Goal: Task Accomplishment & Management: Manage account settings

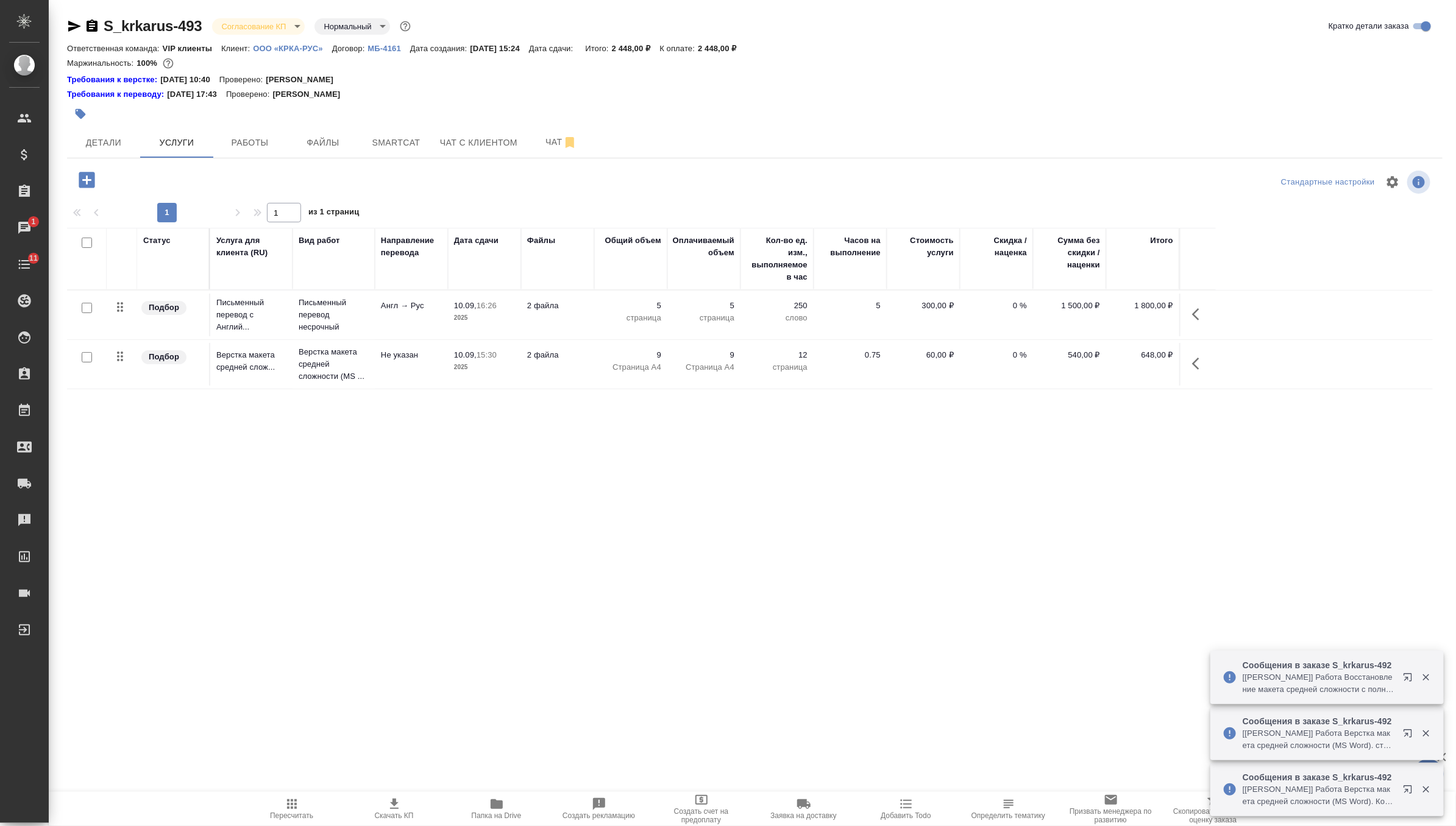
click at [252, 29] on body "🙏 .cls-1 fill:#fff; AWATERA Zverzhanovskaya Diana Клиенты Спецификации Заказы 1…" at bounding box center [728, 413] width 1456 height 826
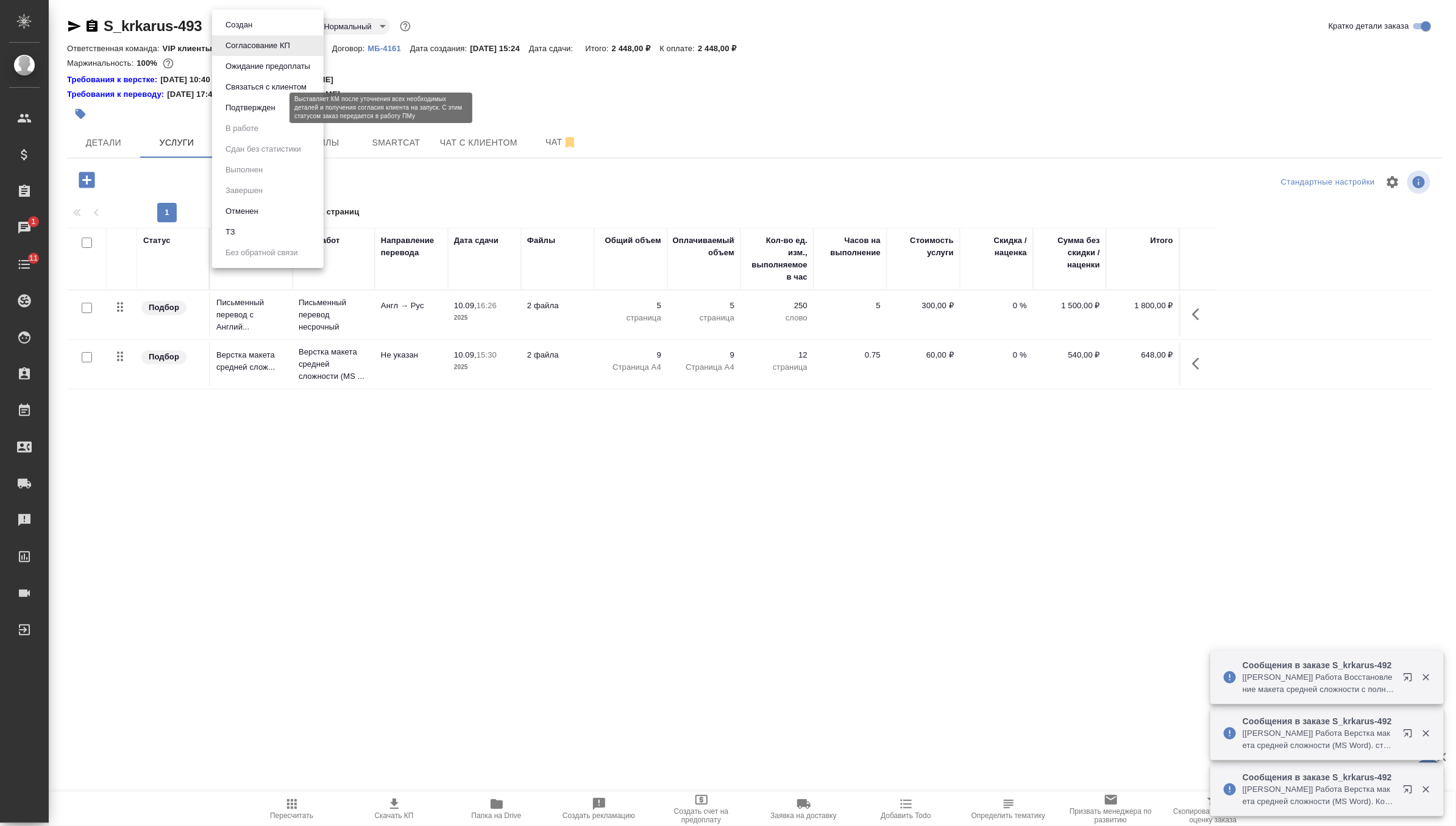
click at [277, 101] on button "Подтвержден" at bounding box center [251, 107] width 58 height 13
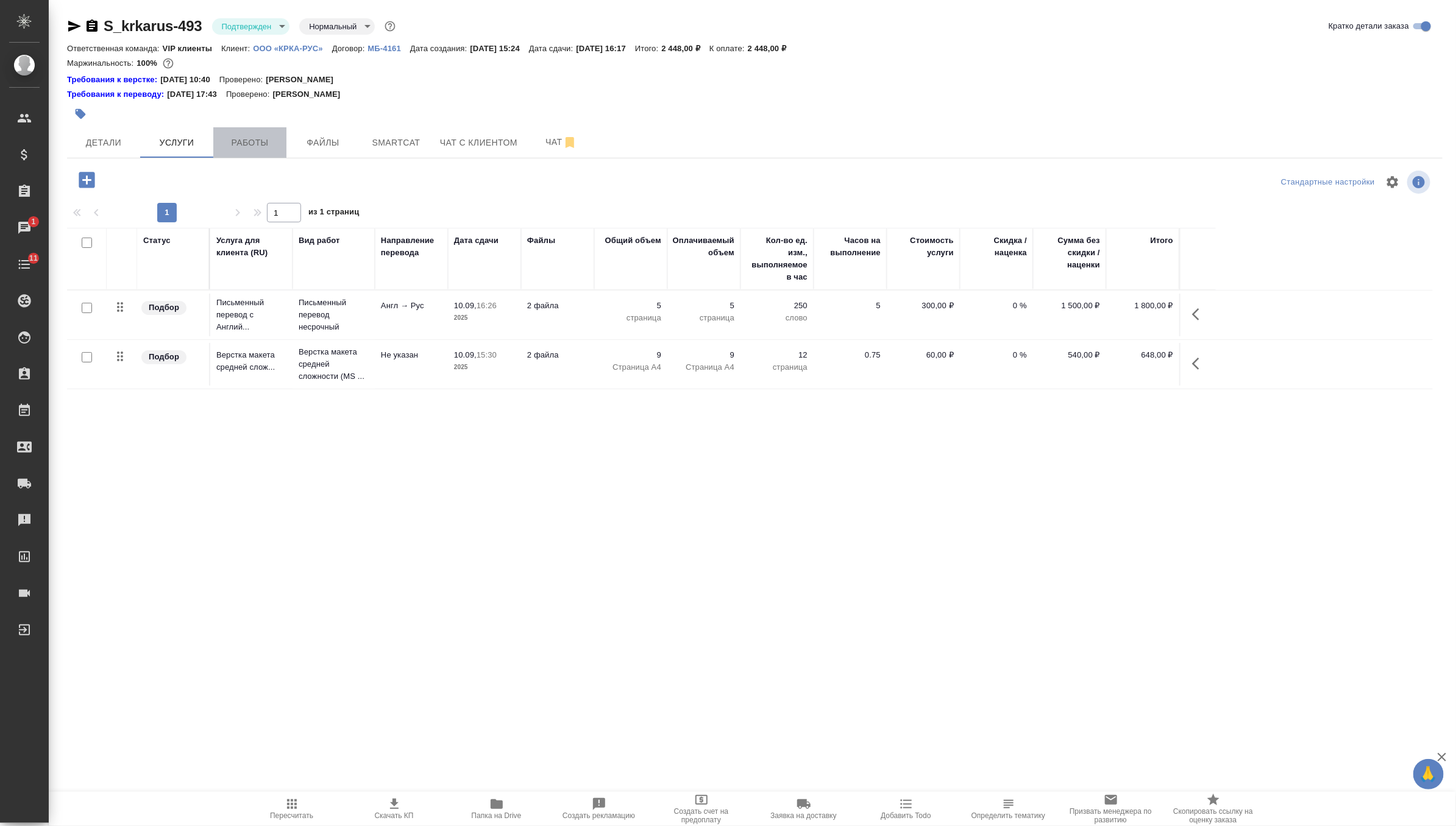
click at [234, 147] on span "Работы" at bounding box center [250, 142] width 59 height 15
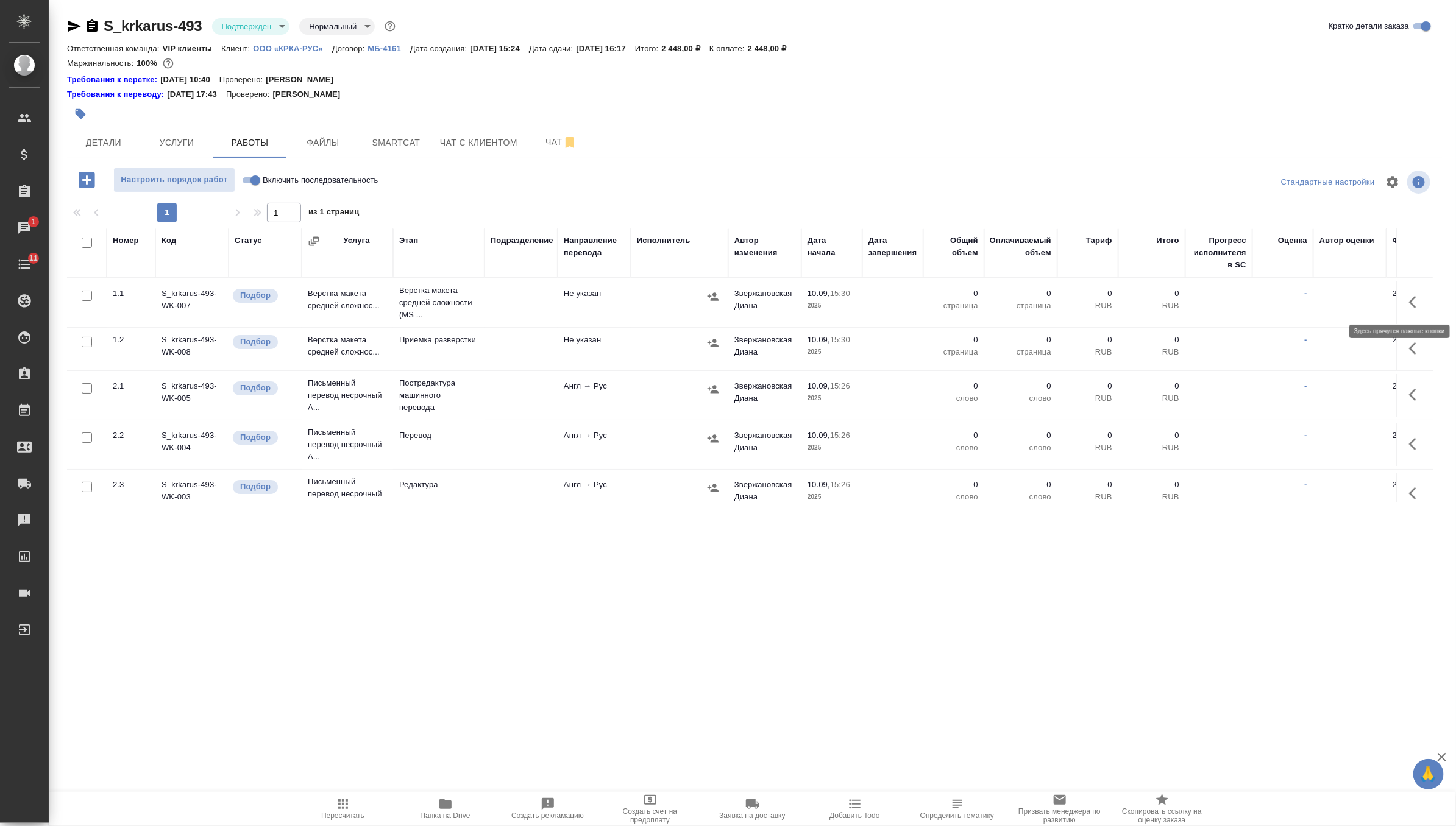
click at [1418, 297] on icon "button" at bounding box center [1416, 302] width 14 height 14
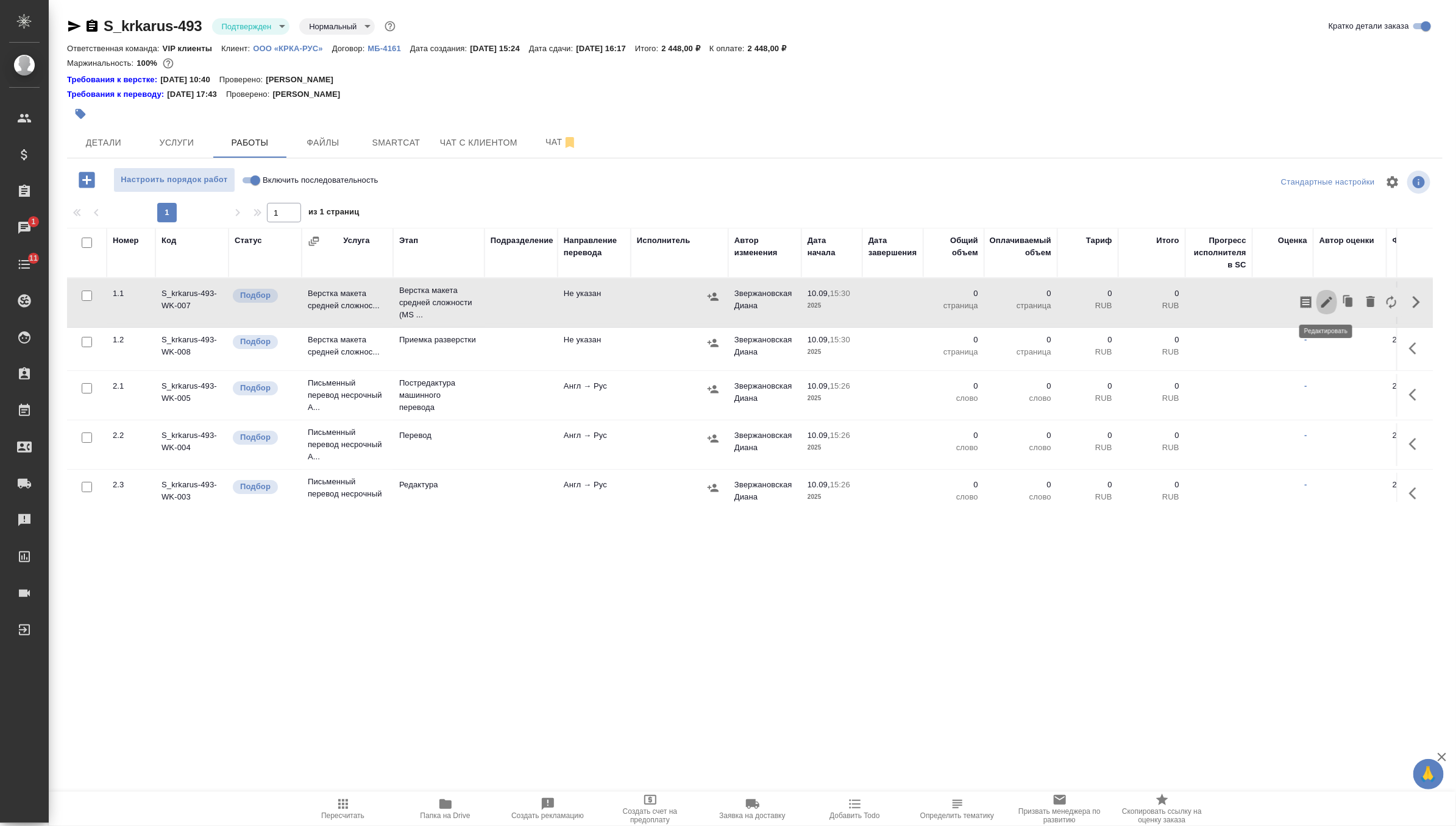
click at [1325, 304] on icon "button" at bounding box center [1327, 302] width 11 height 11
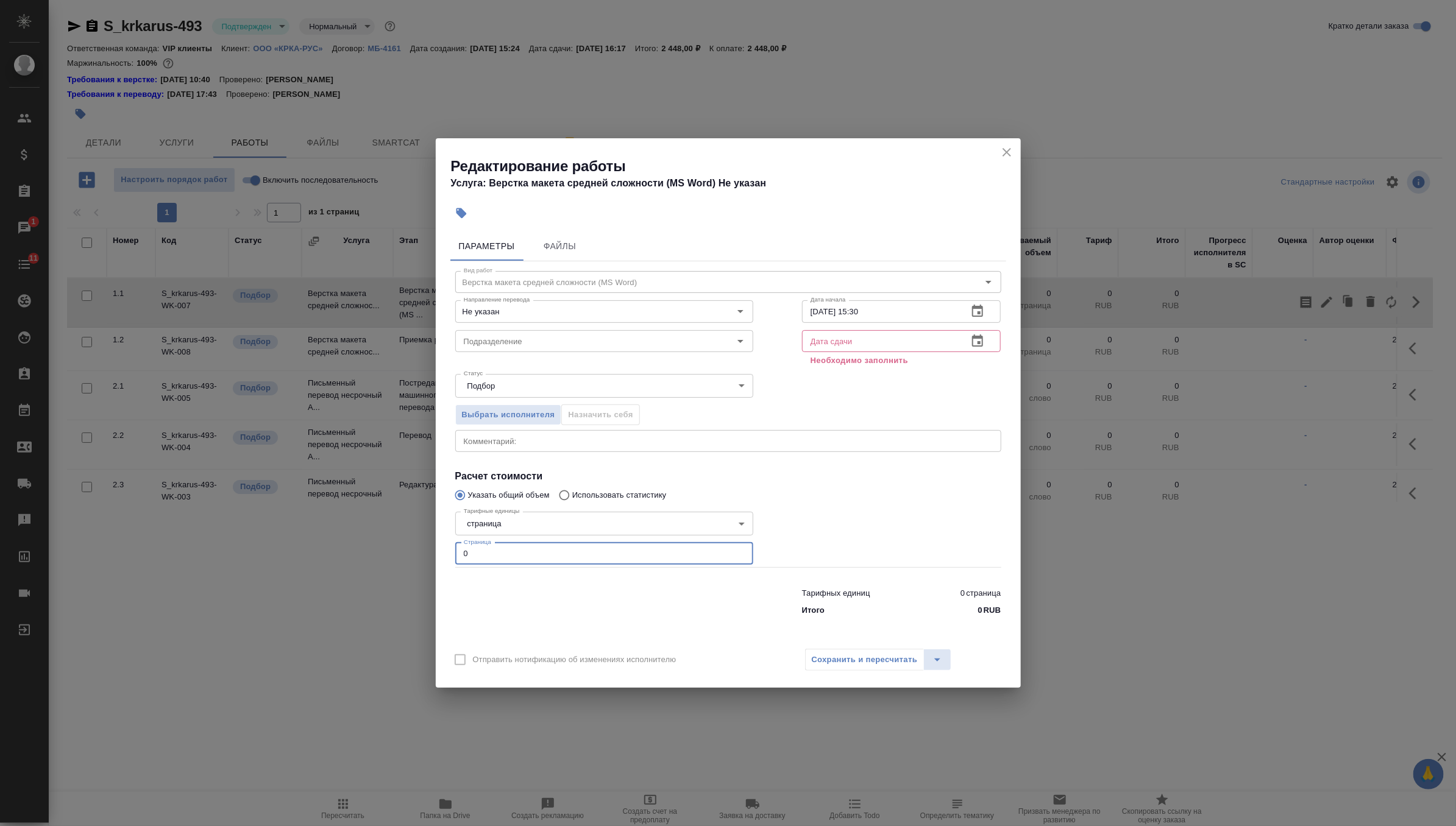
click at [496, 553] on input "0" at bounding box center [604, 554] width 298 height 22
click at [660, 332] on div "Подразделение" at bounding box center [604, 341] width 298 height 22
type input "9"
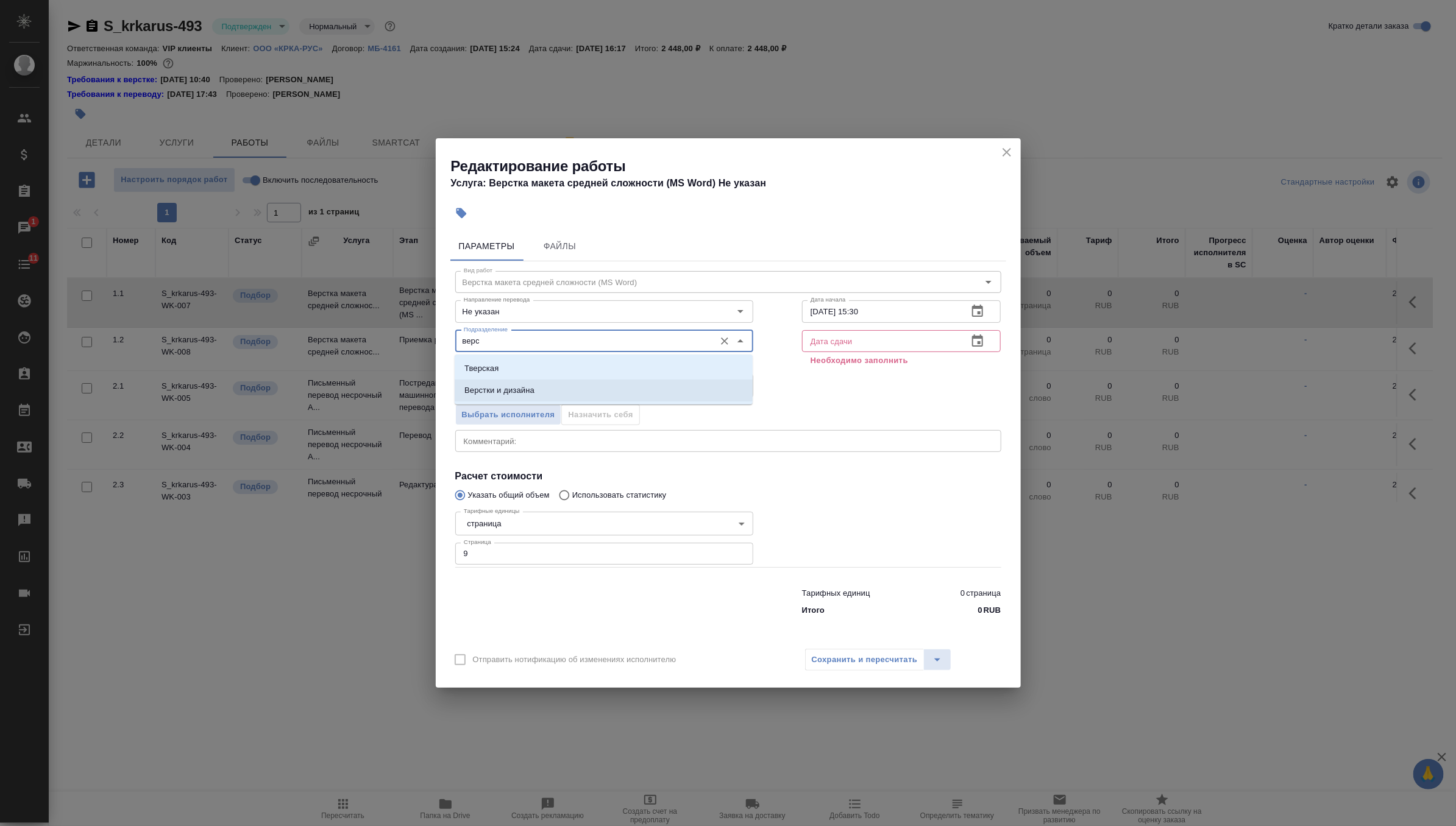
click at [633, 397] on li "Верстки и дизайна" at bounding box center [603, 390] width 298 height 22
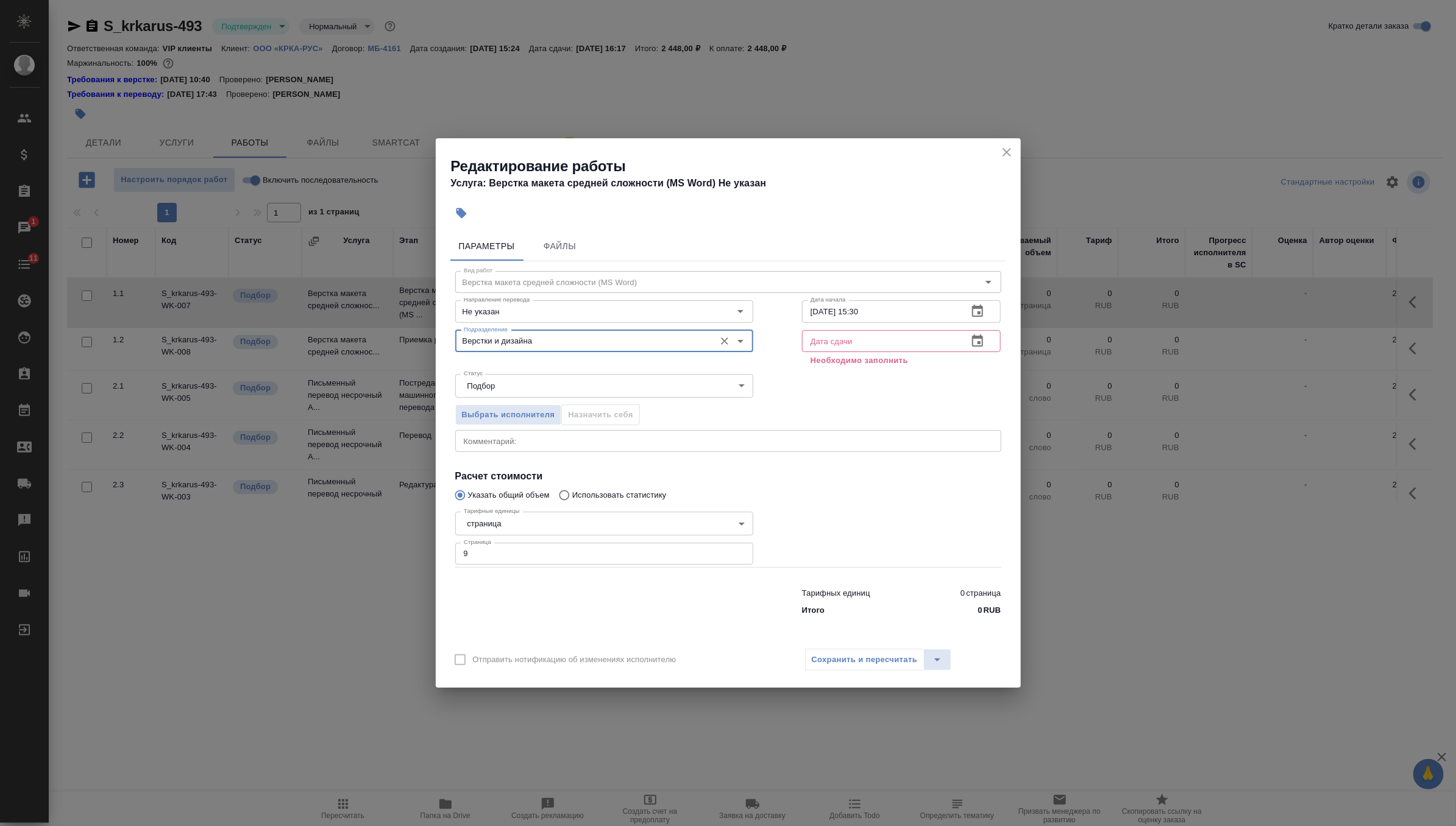
type input "Верстки и дизайна"
click at [983, 318] on icon "button" at bounding box center [977, 311] width 14 height 14
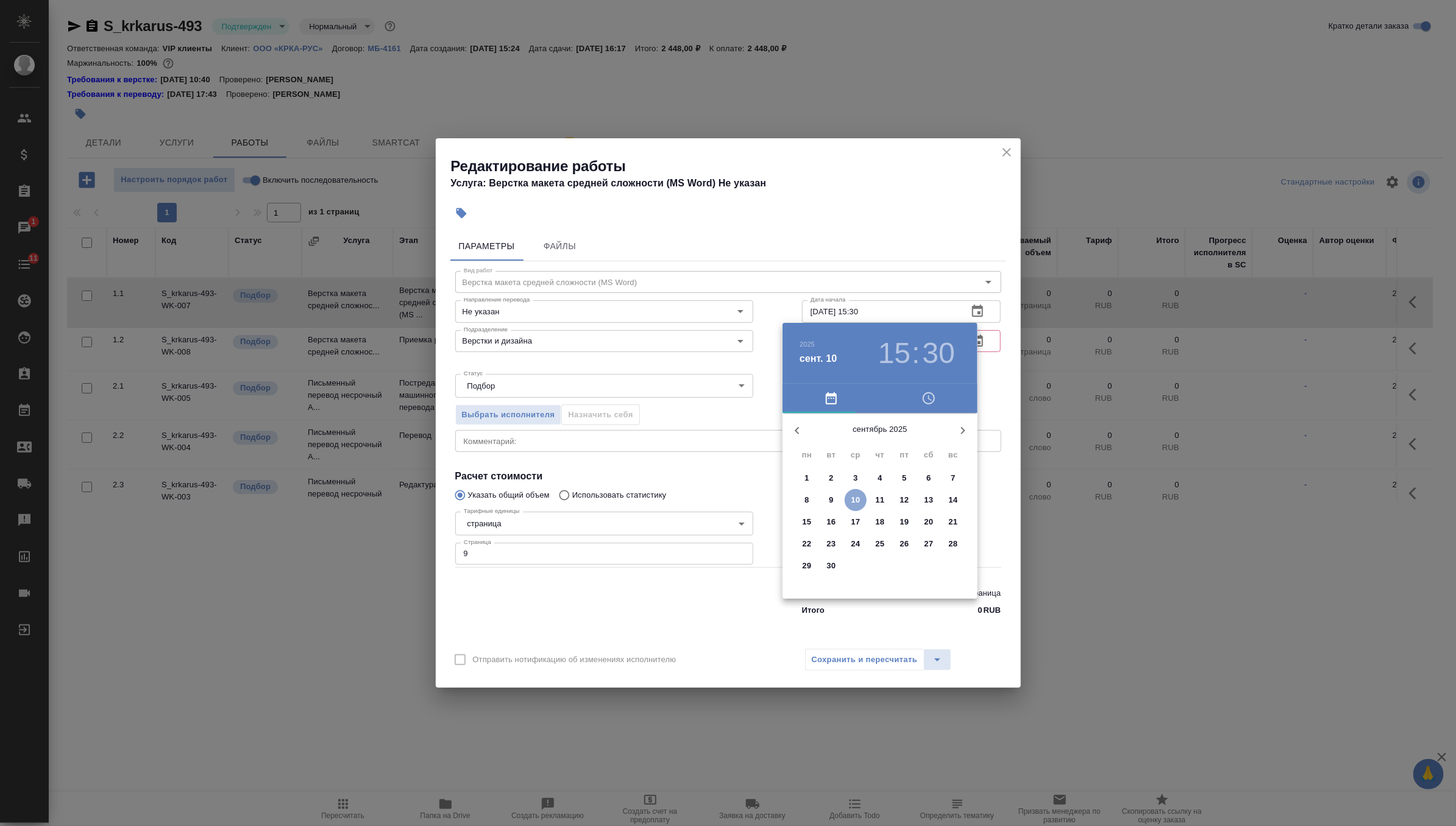
click at [861, 499] on span "10" at bounding box center [855, 500] width 22 height 12
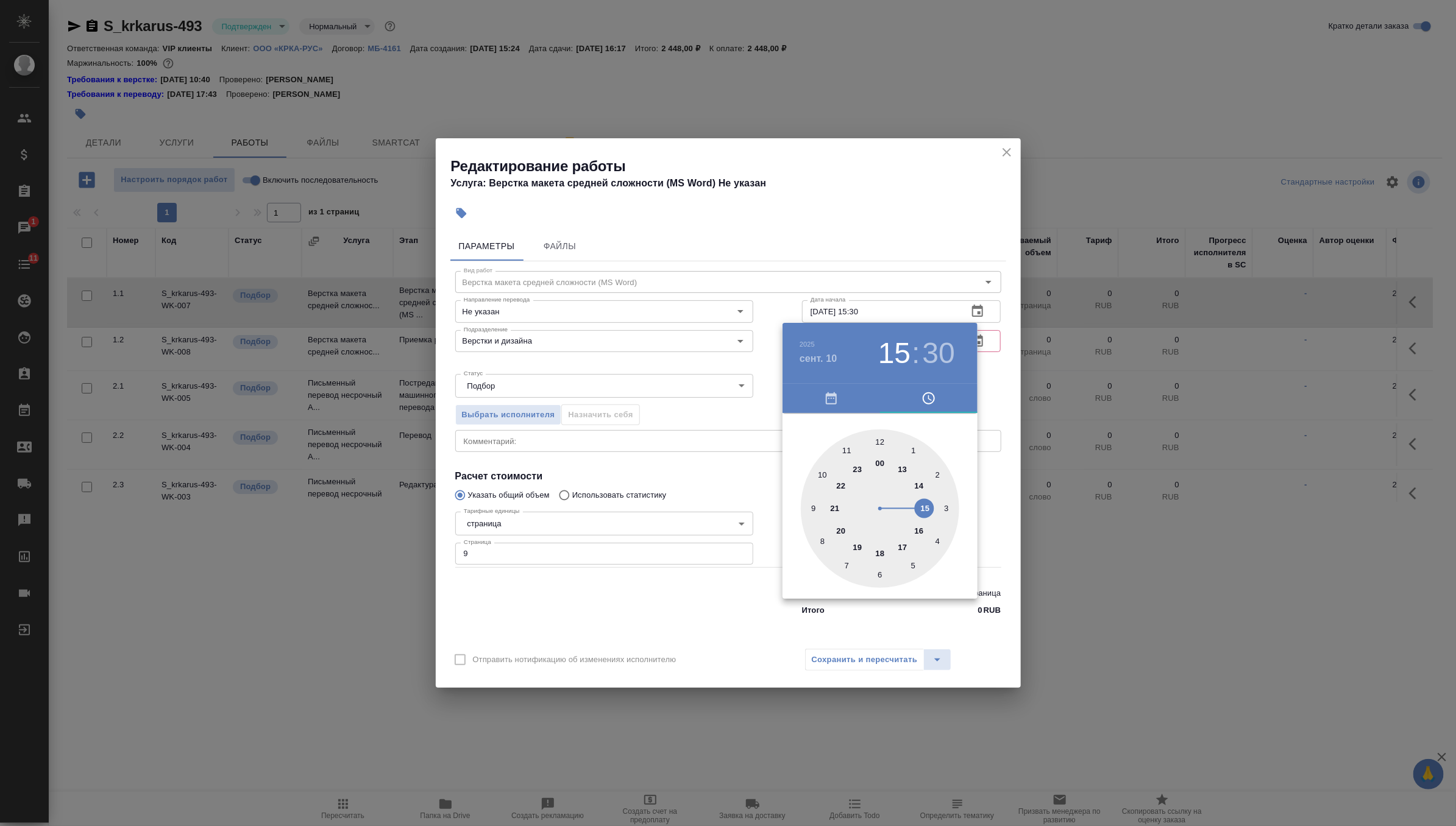
click at [918, 535] on div at bounding box center [880, 508] width 158 height 158
click at [937, 544] on div at bounding box center [880, 508] width 158 height 158
type input "10.09.2025 16:20"
click at [997, 401] on div at bounding box center [728, 413] width 1456 height 826
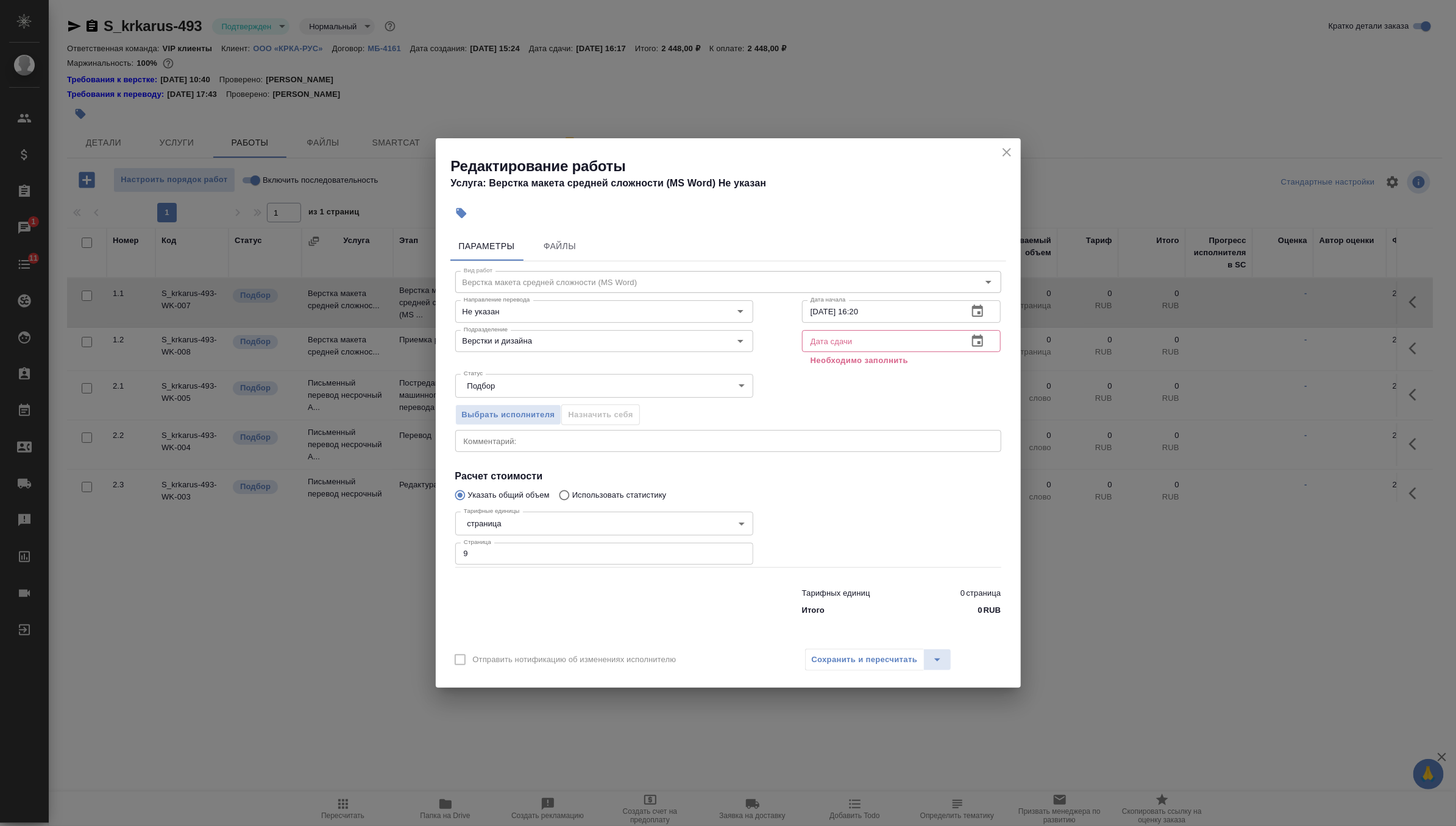
click at [978, 342] on icon "button" at bounding box center [978, 340] width 11 height 12
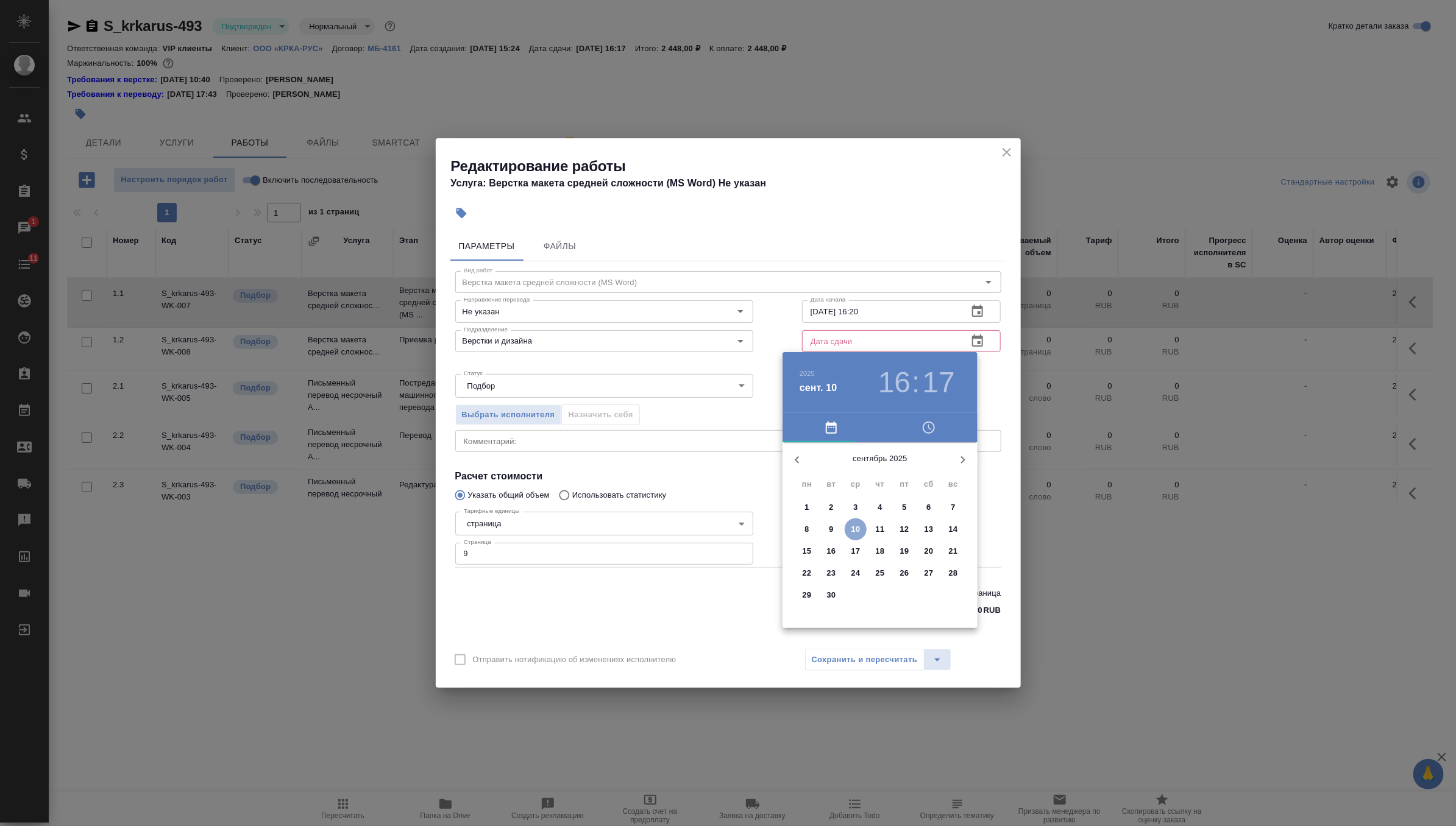
click at [863, 529] on span "10" at bounding box center [855, 529] width 22 height 12
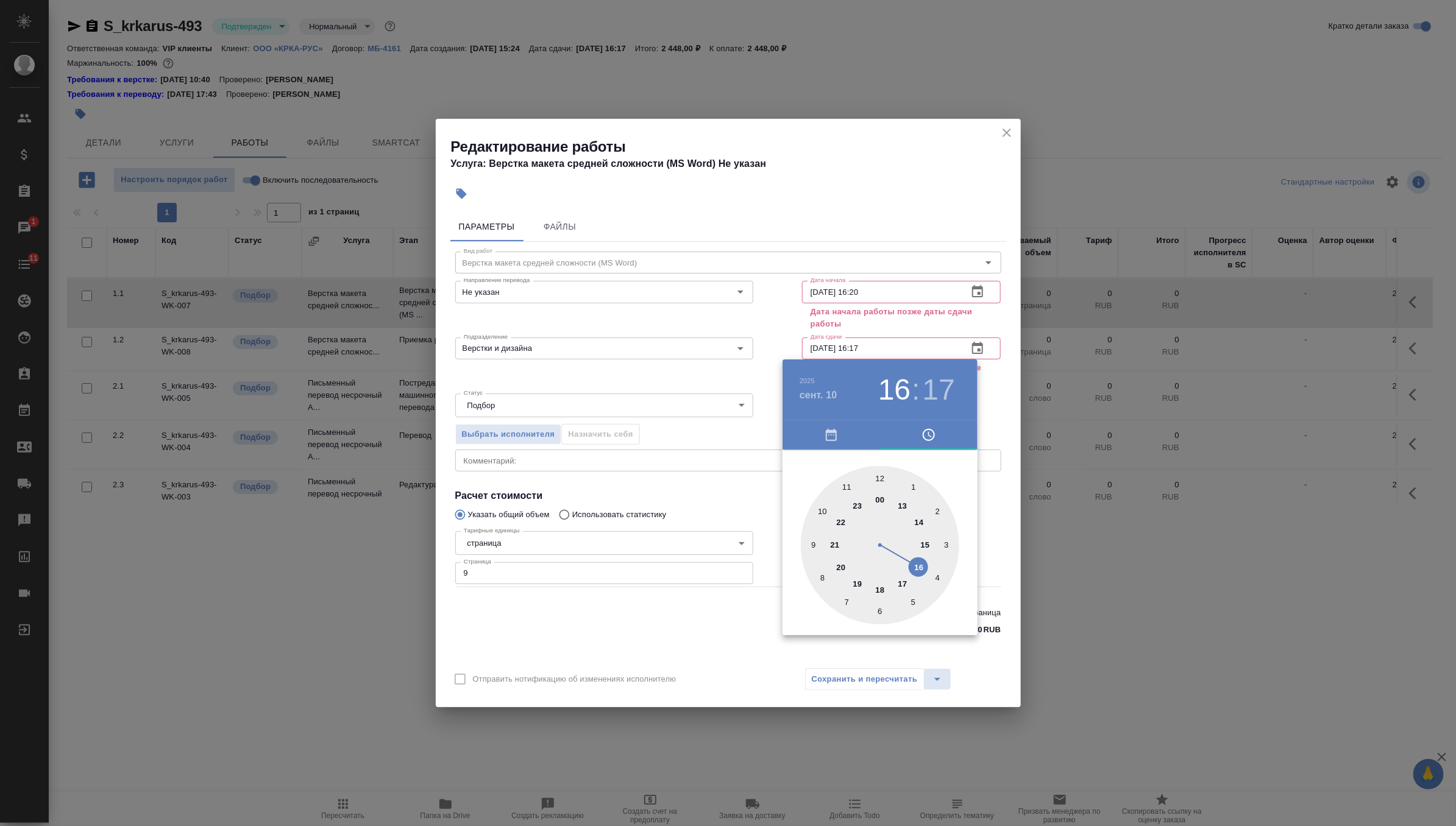
click at [876, 592] on div at bounding box center [880, 545] width 158 height 158
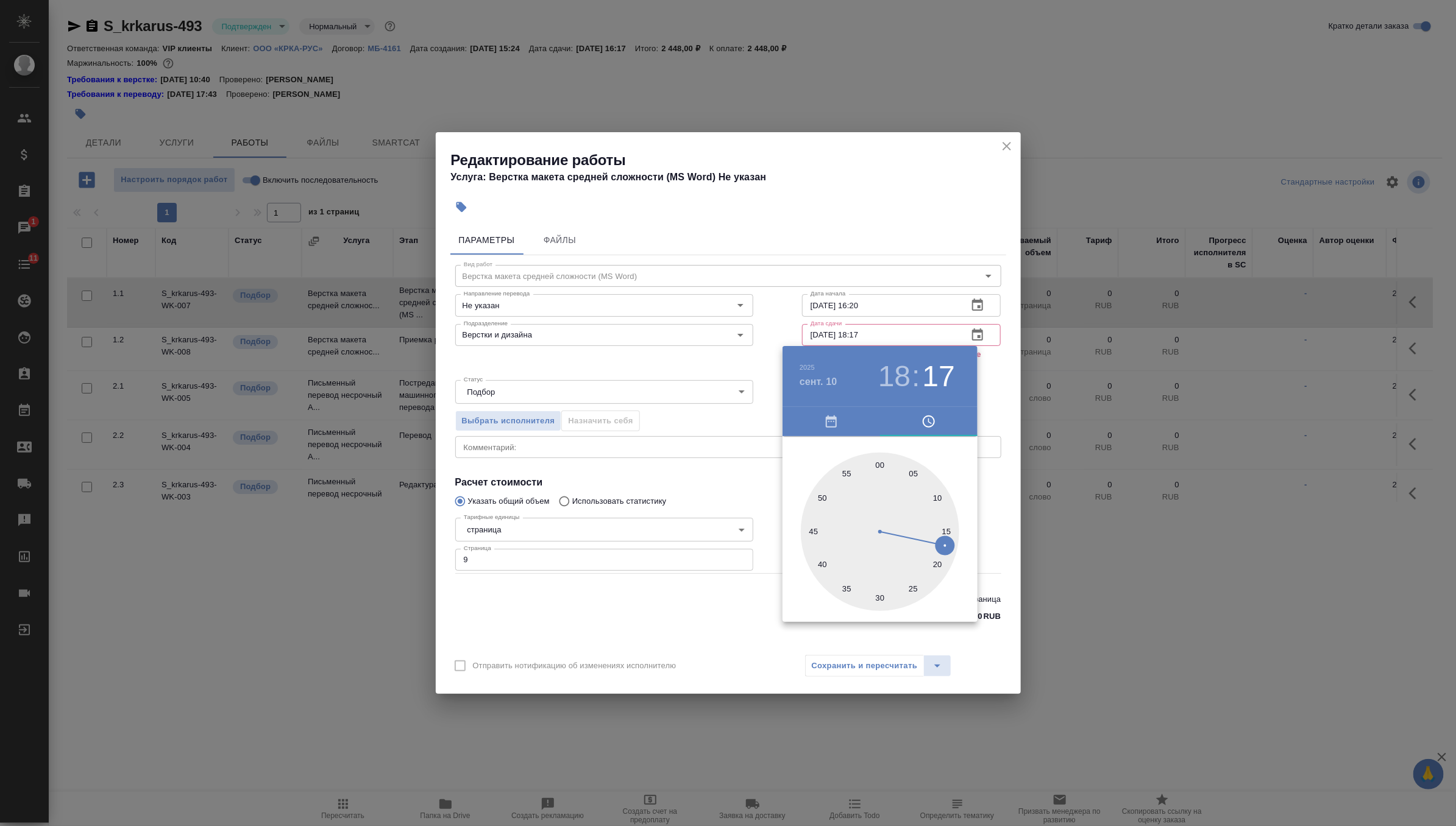
click at [880, 463] on div at bounding box center [880, 531] width 158 height 158
type input "10.09.2025 18:00"
click at [990, 398] on div at bounding box center [728, 413] width 1456 height 826
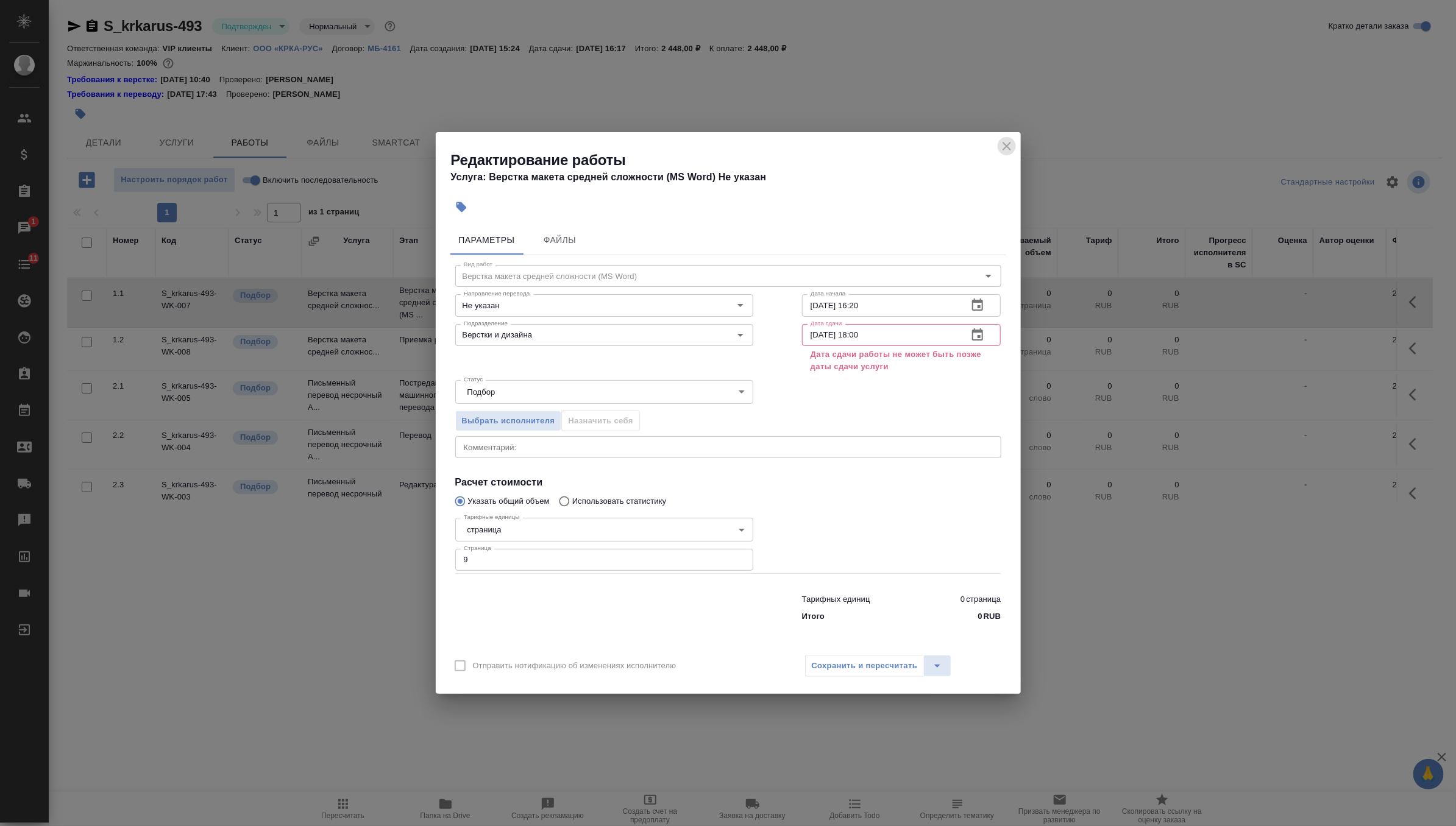
click at [1003, 139] on icon "close" at bounding box center [1007, 146] width 14 height 14
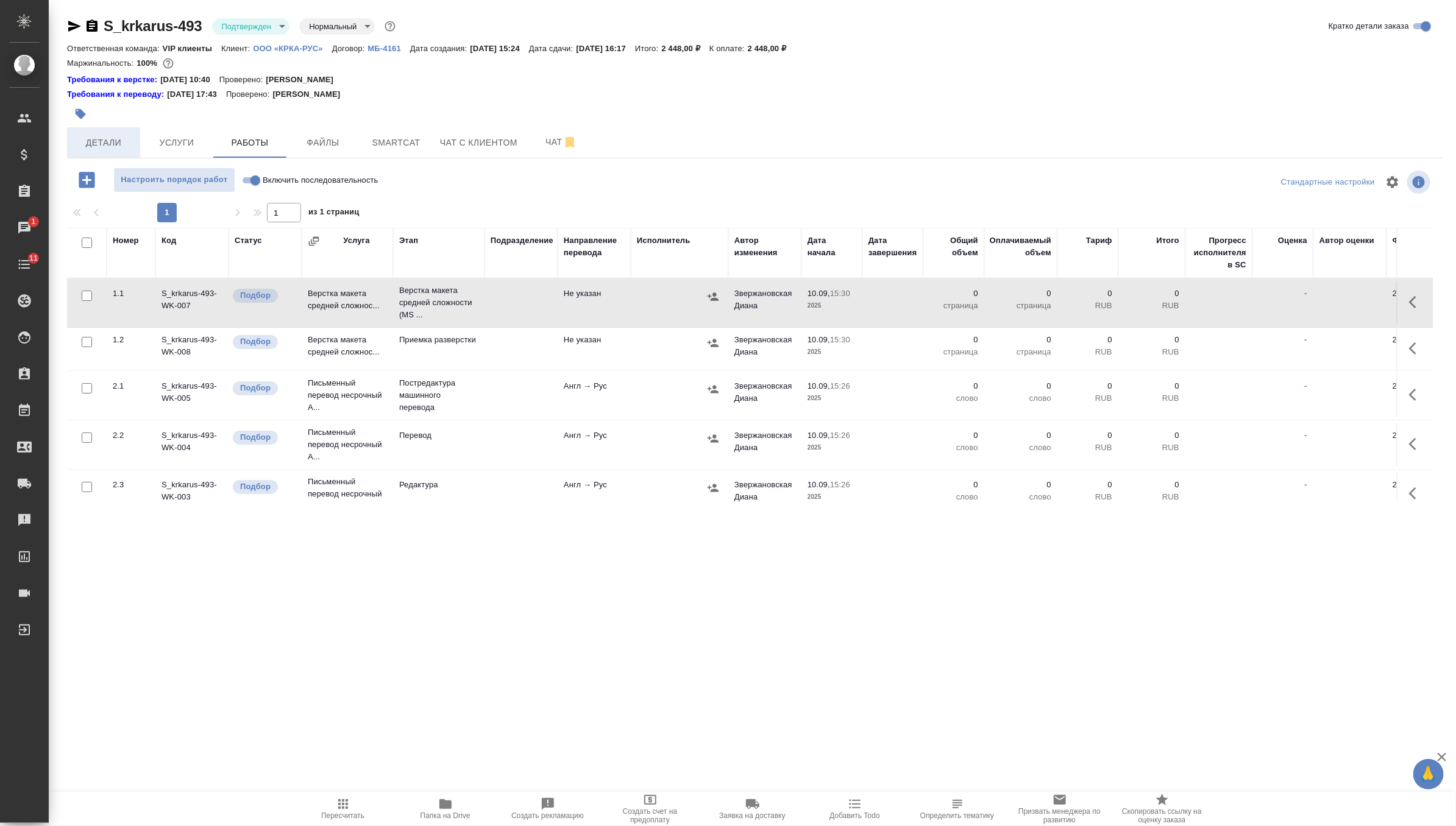
click at [103, 146] on span "Детали" at bounding box center [104, 142] width 59 height 15
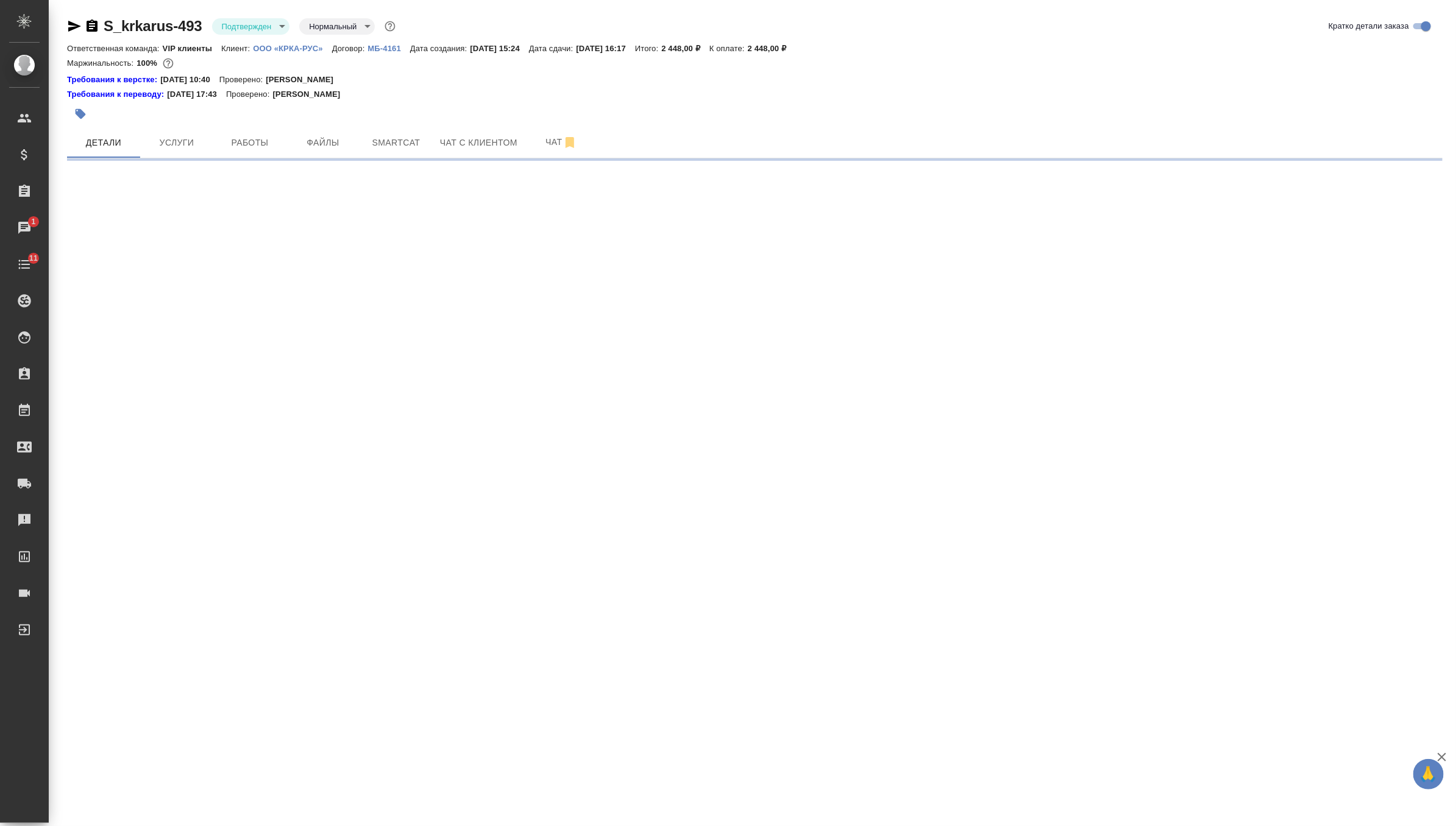
select select "RU"
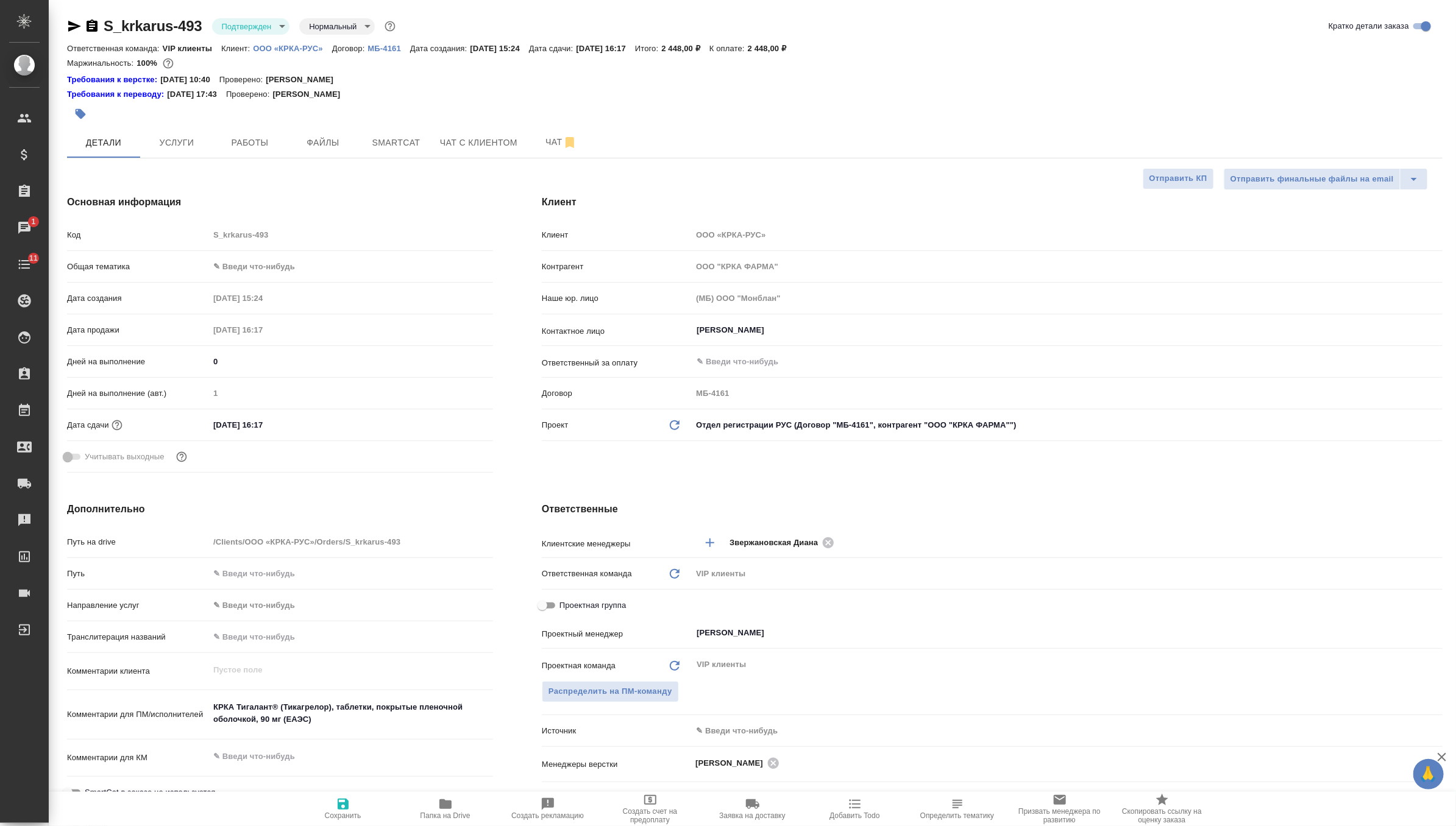
type textarea "x"
click at [294, 429] on input "11.09.2025 16:17" at bounding box center [262, 425] width 107 height 17
click at [460, 425] on icon "button" at bounding box center [458, 423] width 11 height 12
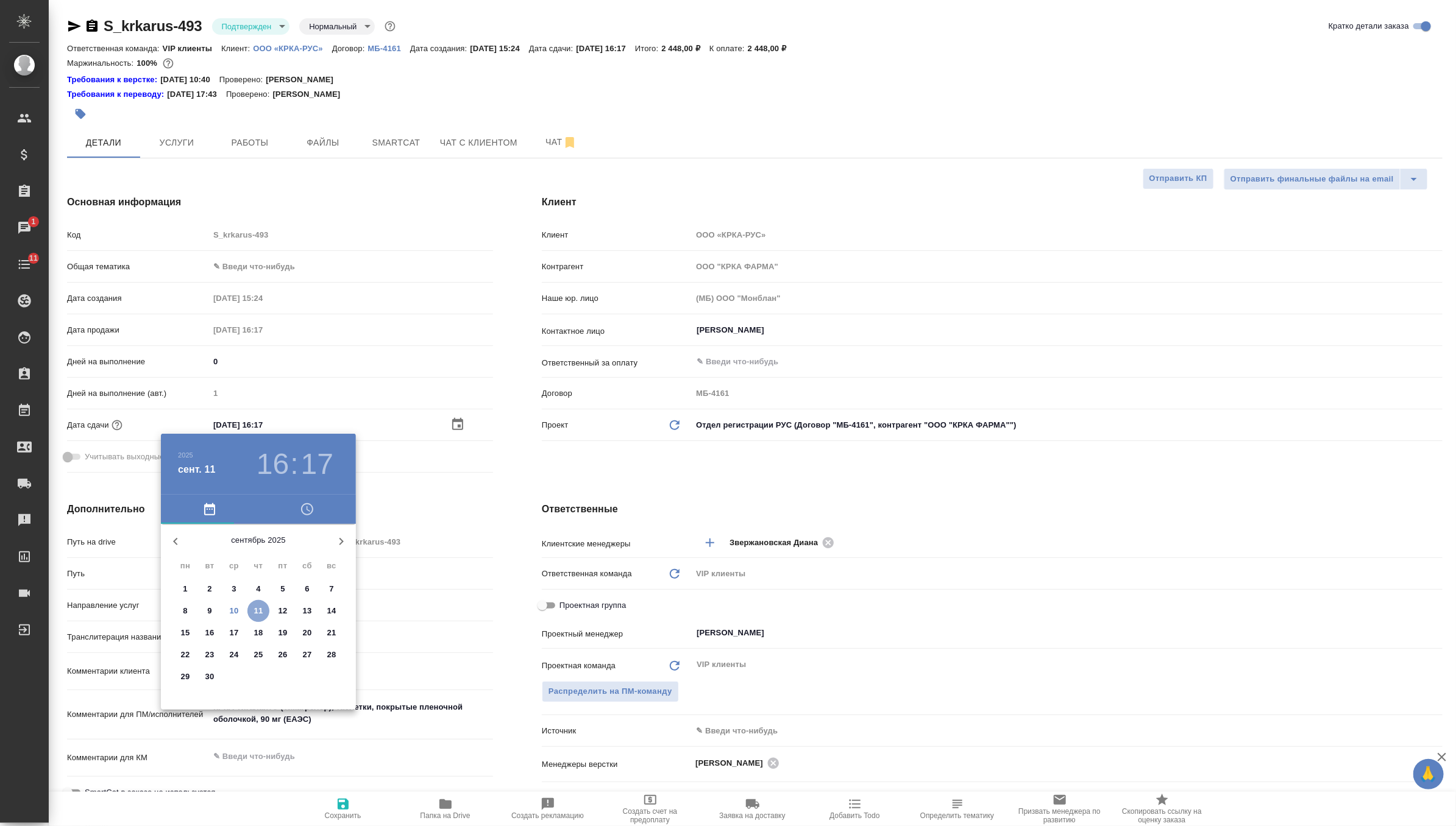
click at [260, 606] on p "11" at bounding box center [259, 610] width 9 height 12
type textarea "x"
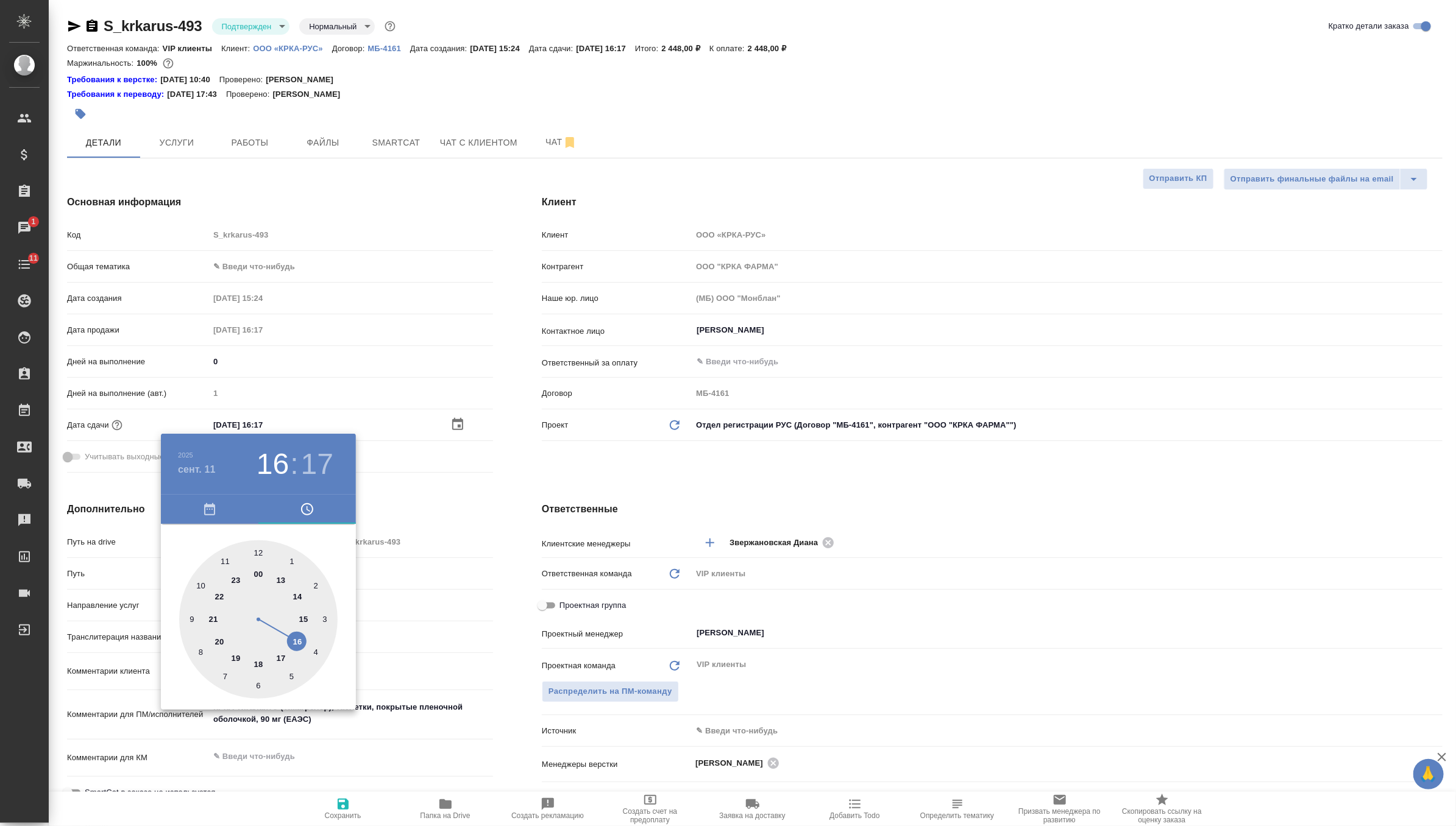
click at [281, 654] on div at bounding box center [258, 619] width 158 height 158
type input "11.09.2025 17:17"
type textarea "x"
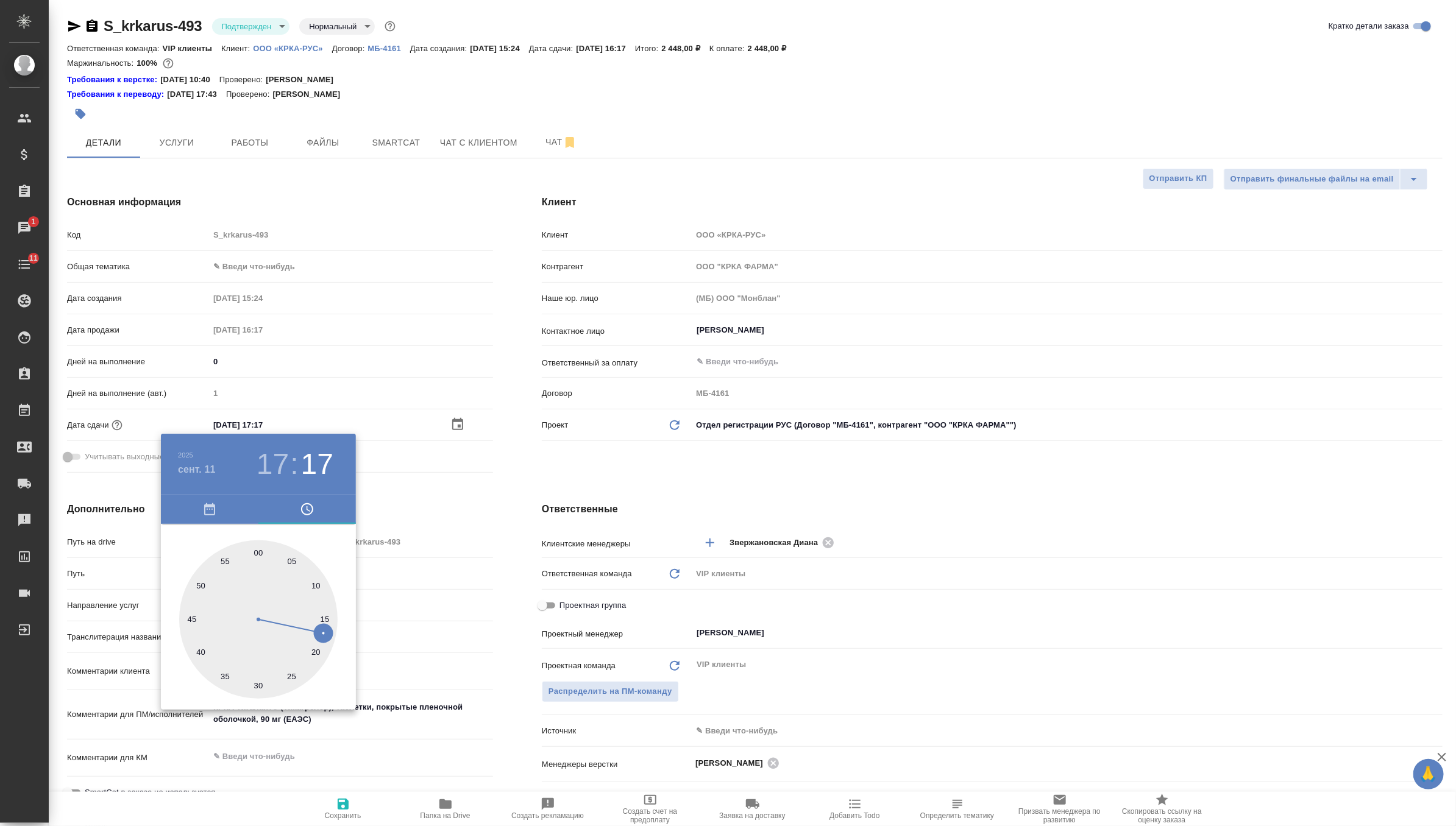
type input "11.09.2025 17:00"
type textarea "x"
click at [258, 552] on div at bounding box center [258, 619] width 158 height 158
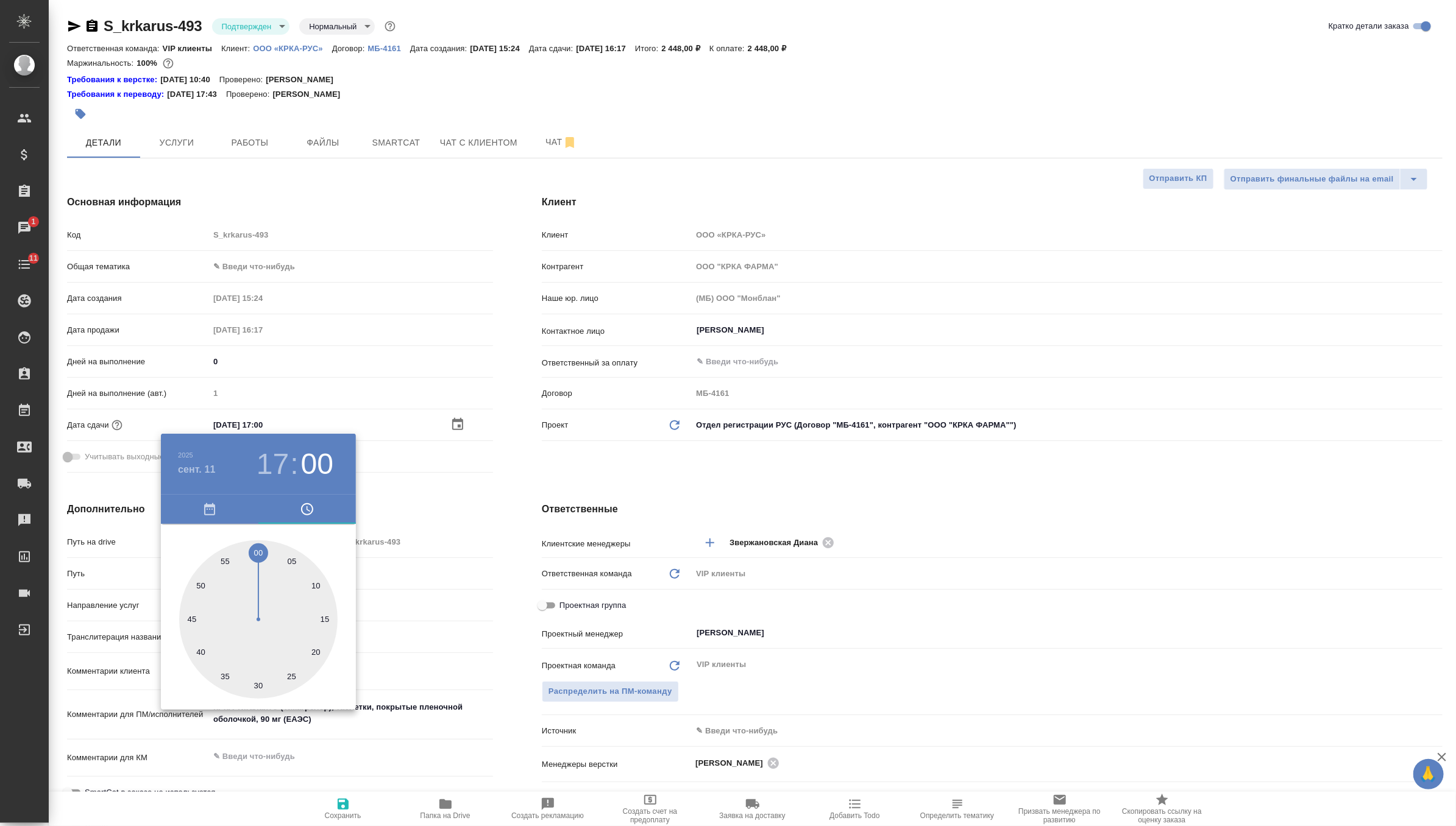
type textarea "x"
click at [508, 490] on div at bounding box center [728, 413] width 1456 height 826
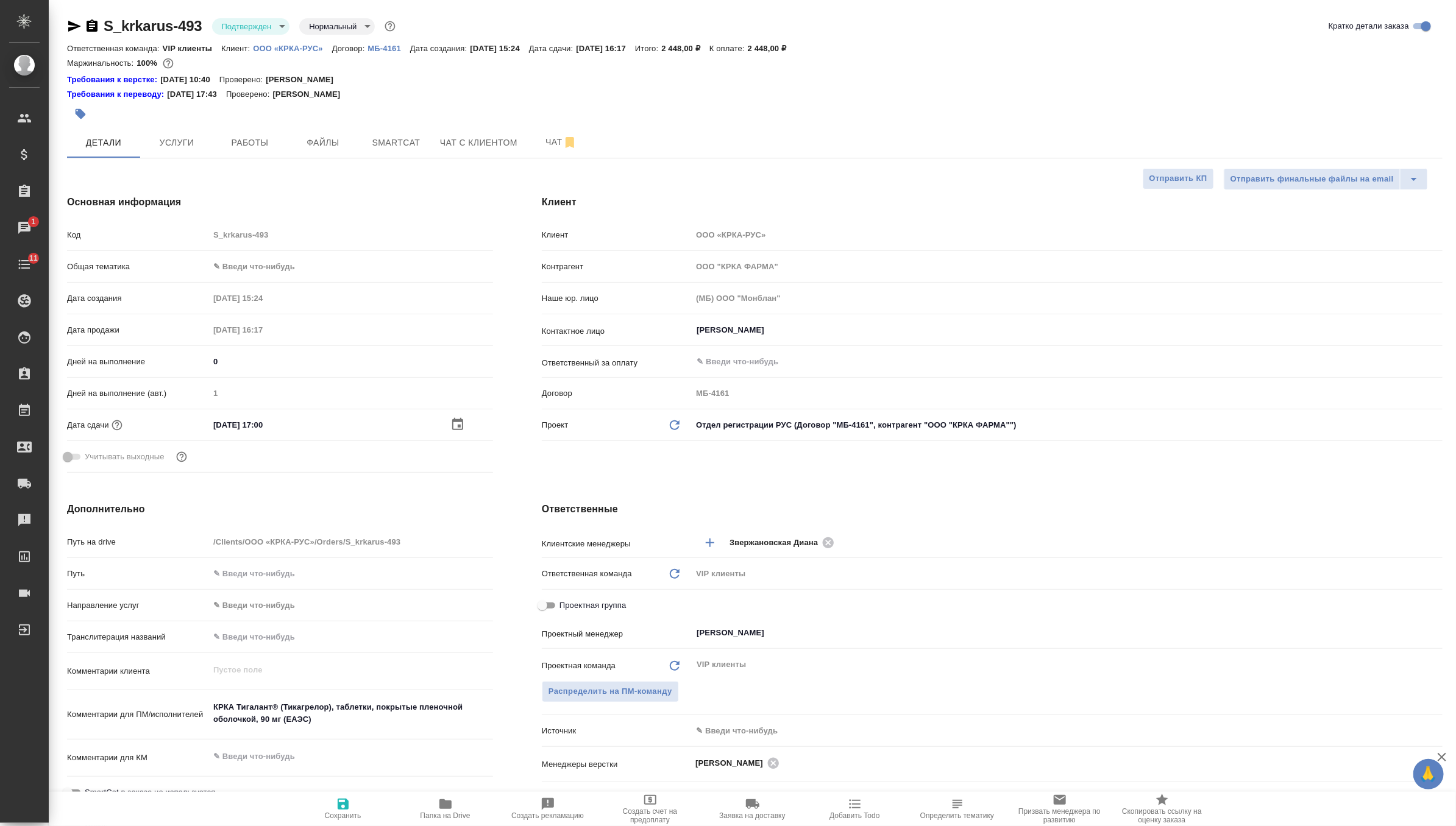
click at [344, 807] on icon "button" at bounding box center [343, 804] width 14 height 14
type textarea "x"
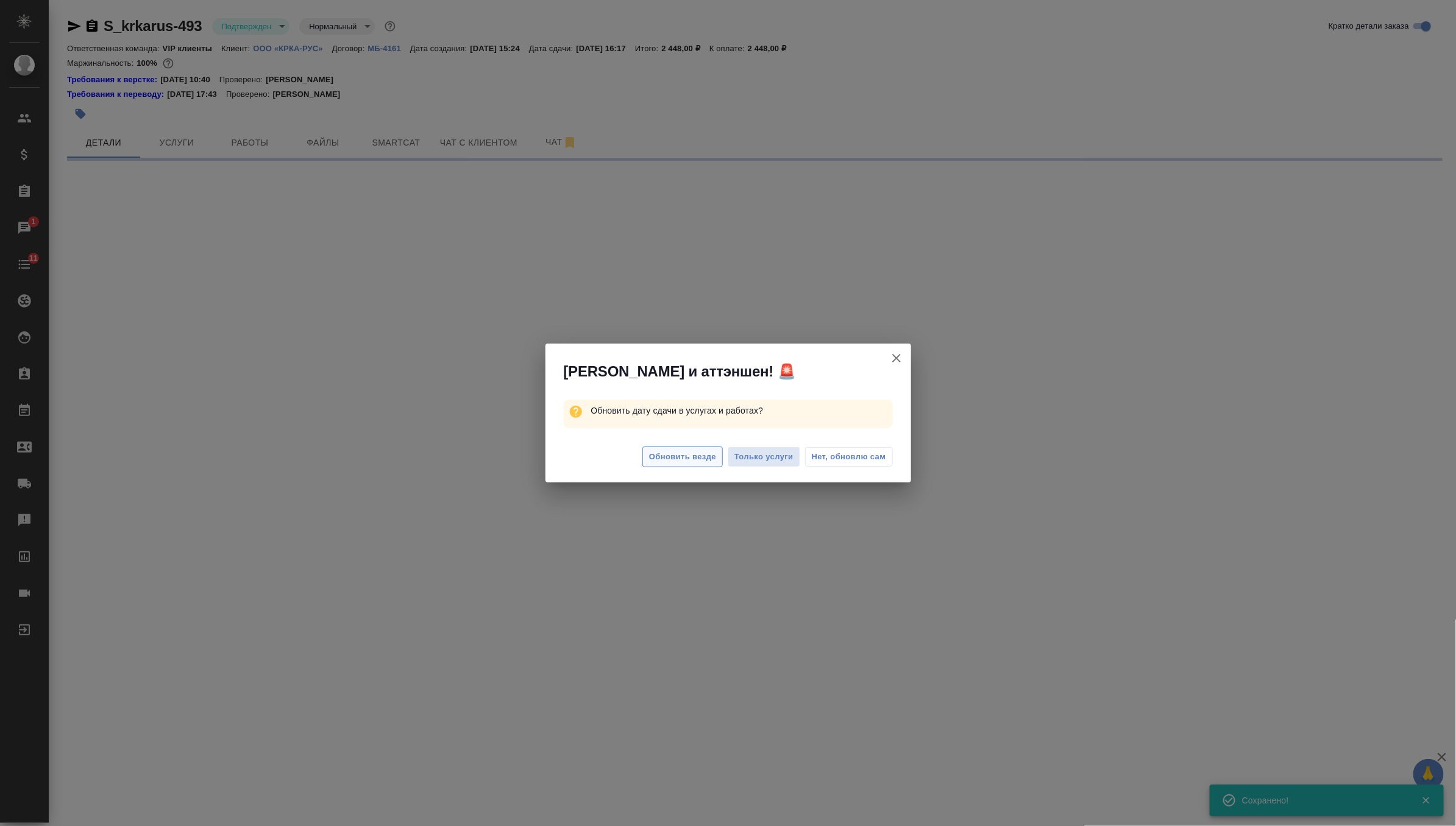
select select "RU"
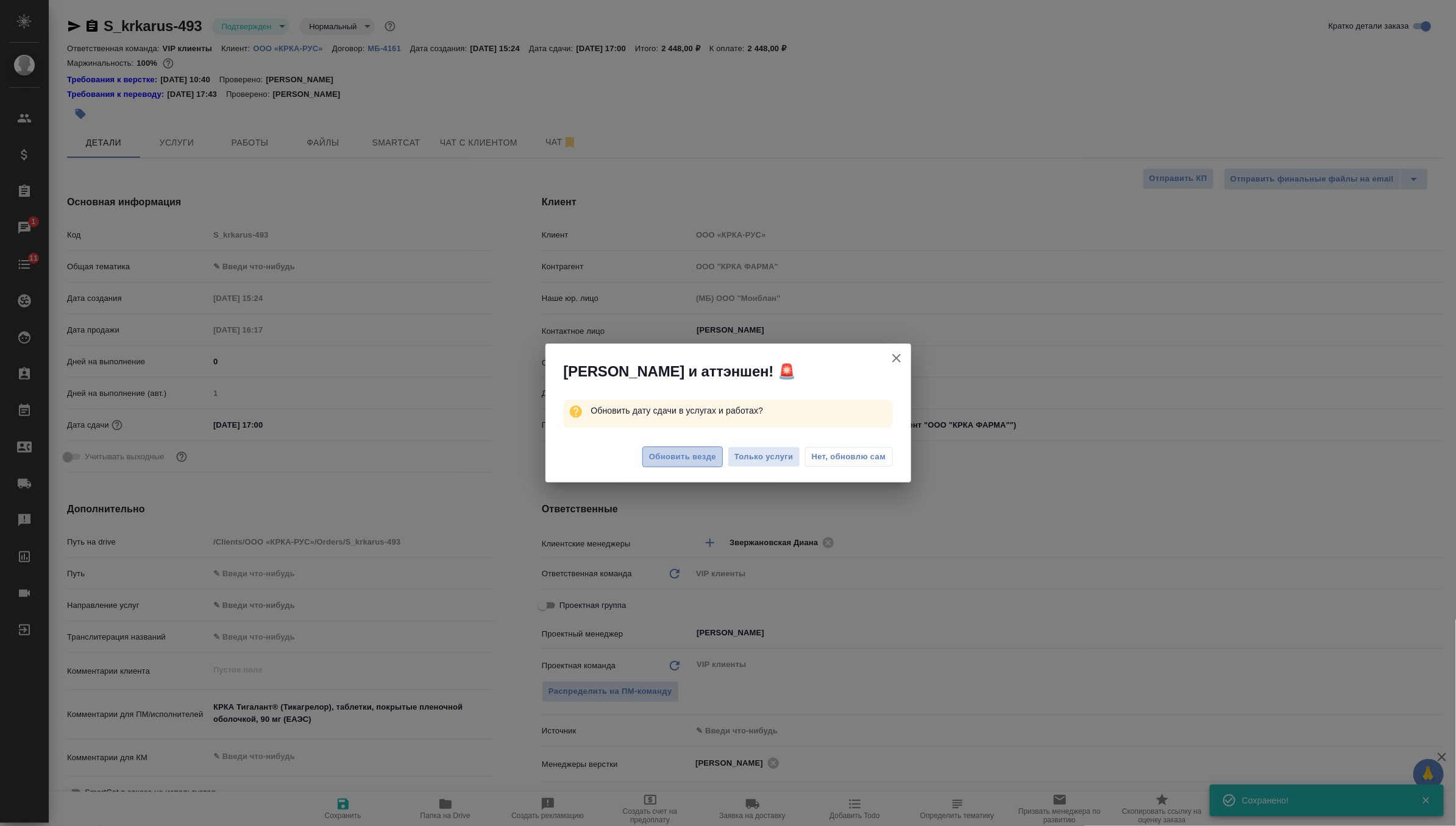
click at [689, 465] on button "Обновить везде" at bounding box center [682, 457] width 81 height 21
type textarea "x"
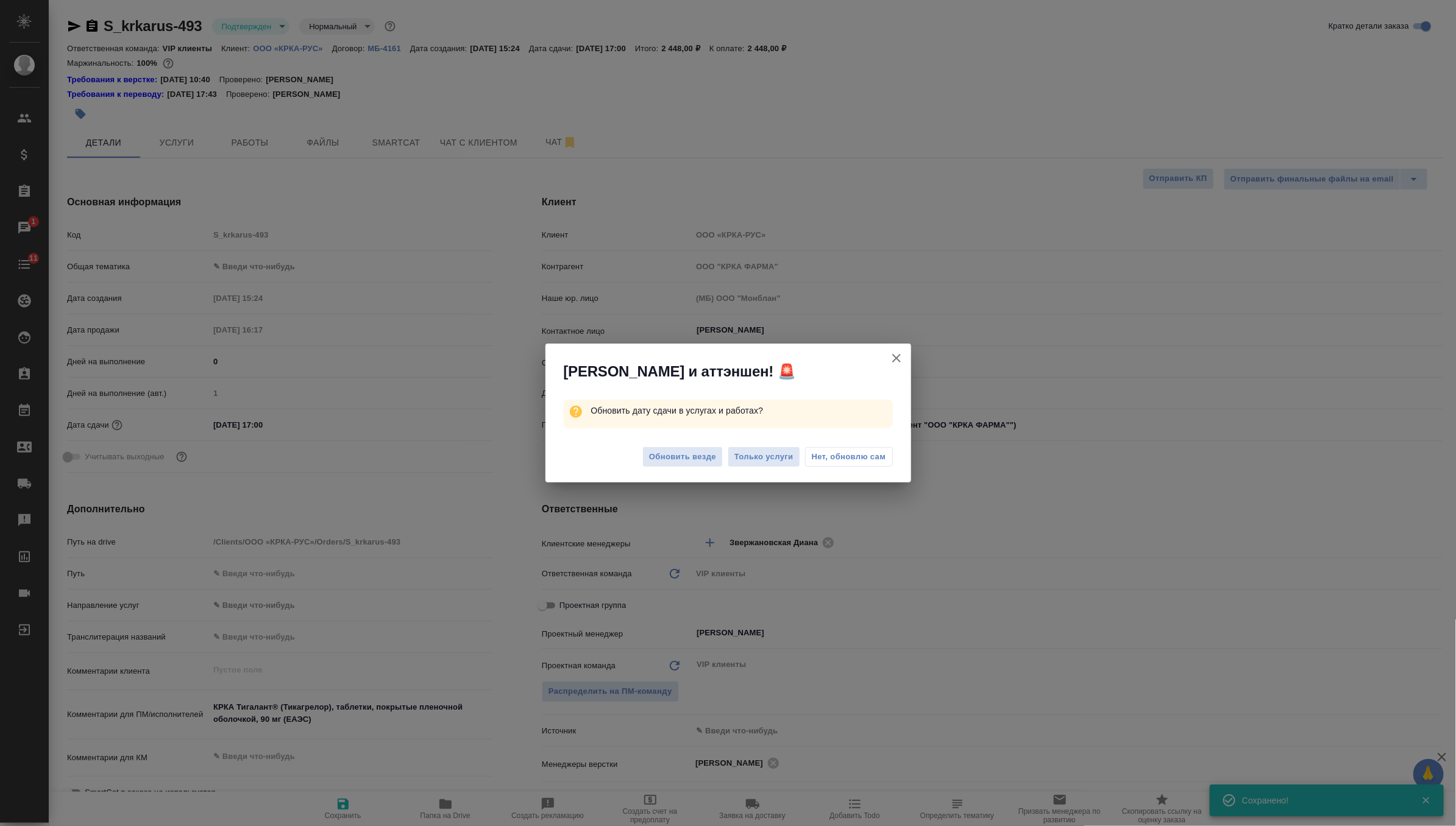
type textarea "x"
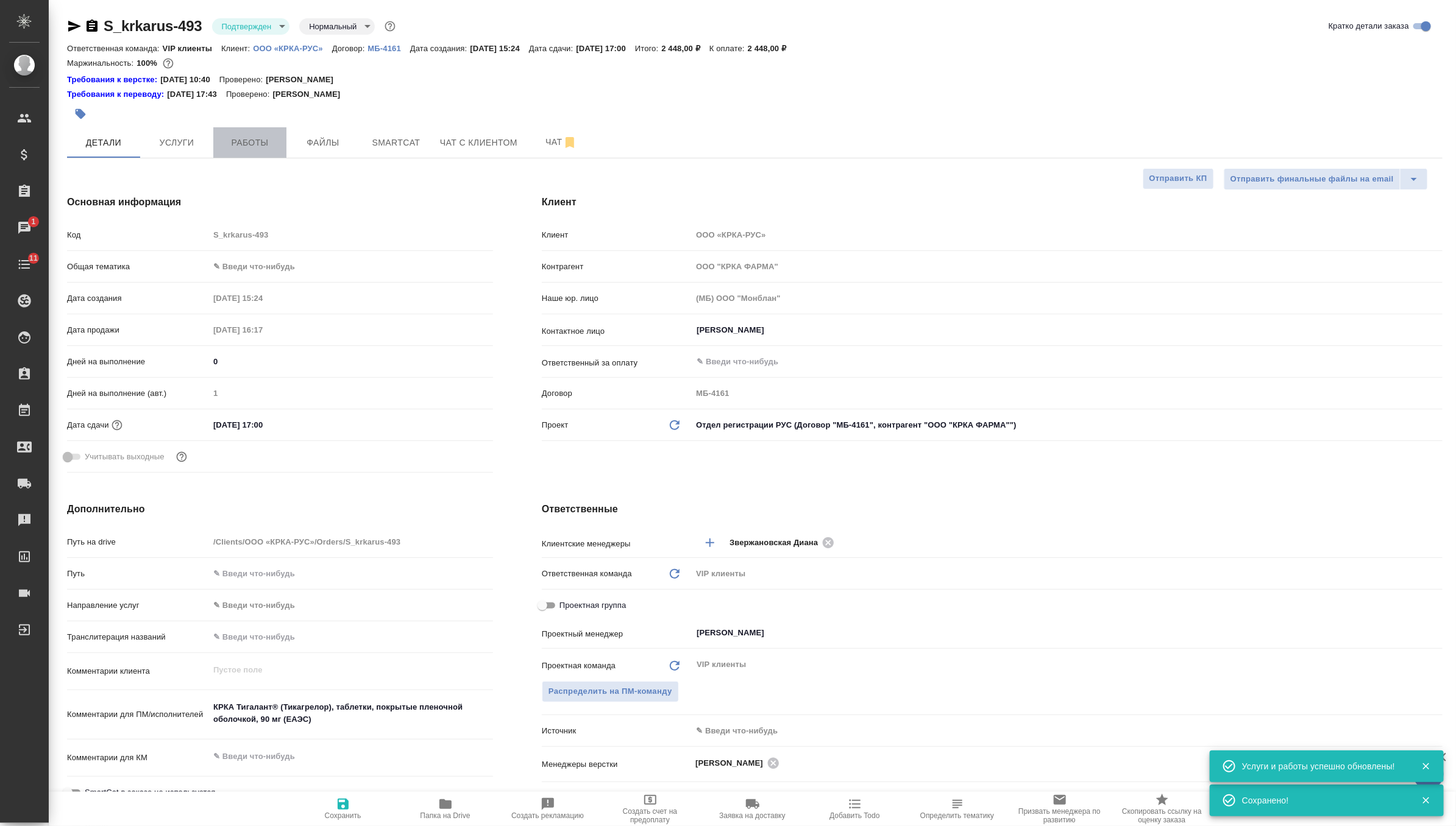
click at [265, 144] on span "Работы" at bounding box center [250, 142] width 59 height 15
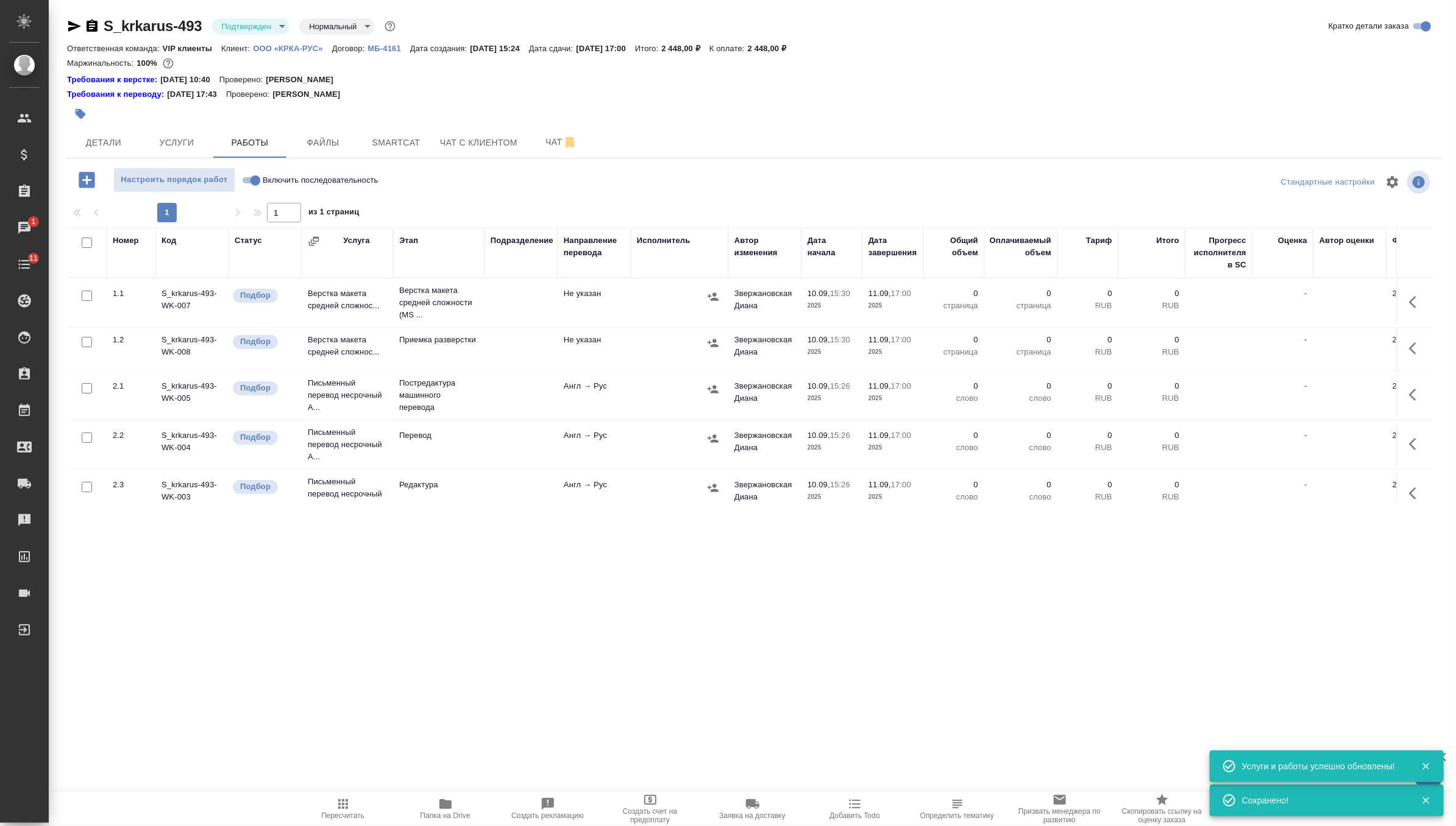
click at [1415, 299] on icon "button" at bounding box center [1416, 302] width 14 height 14
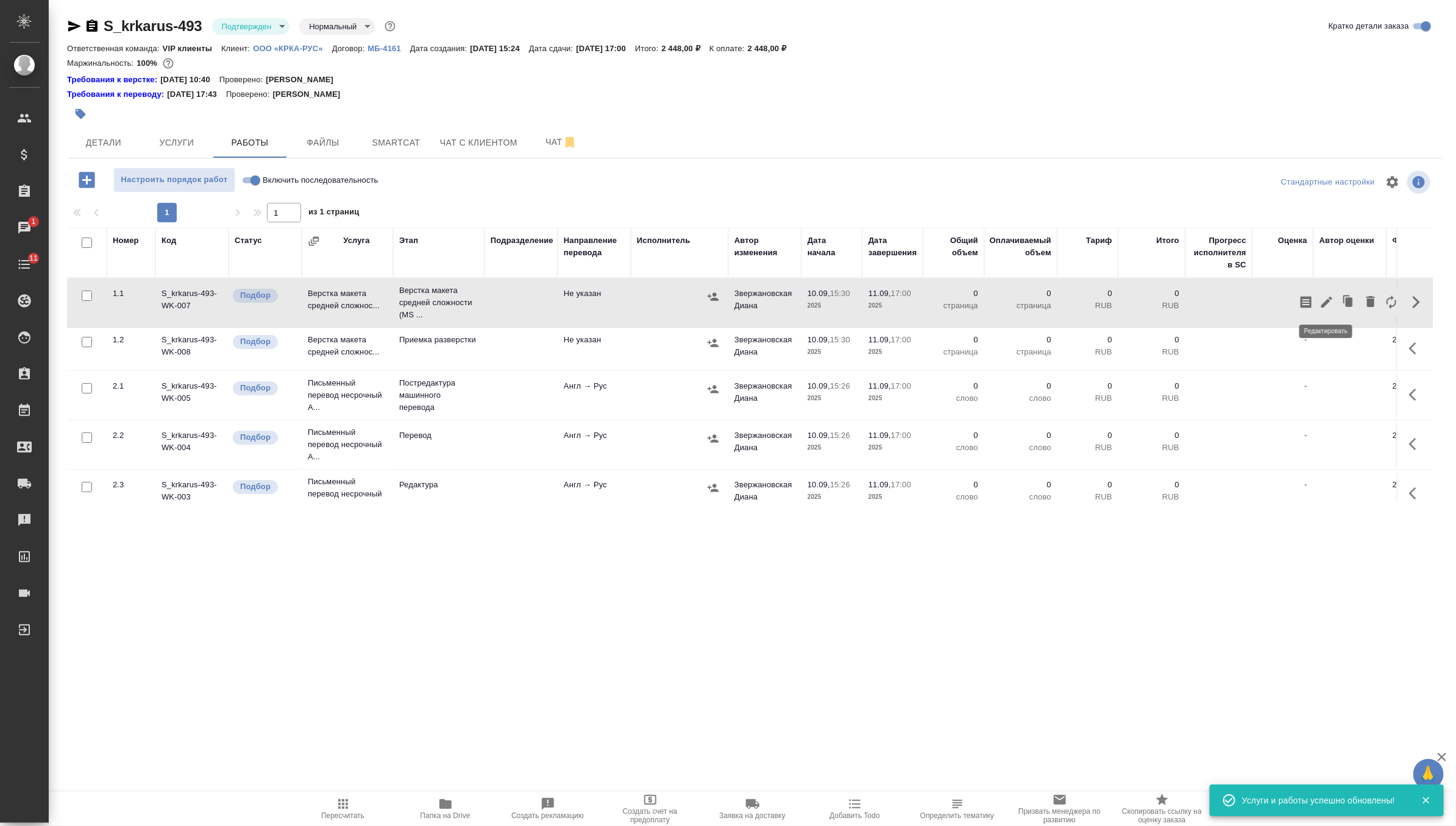
click at [1330, 291] on button "button" at bounding box center [1327, 302] width 21 height 29
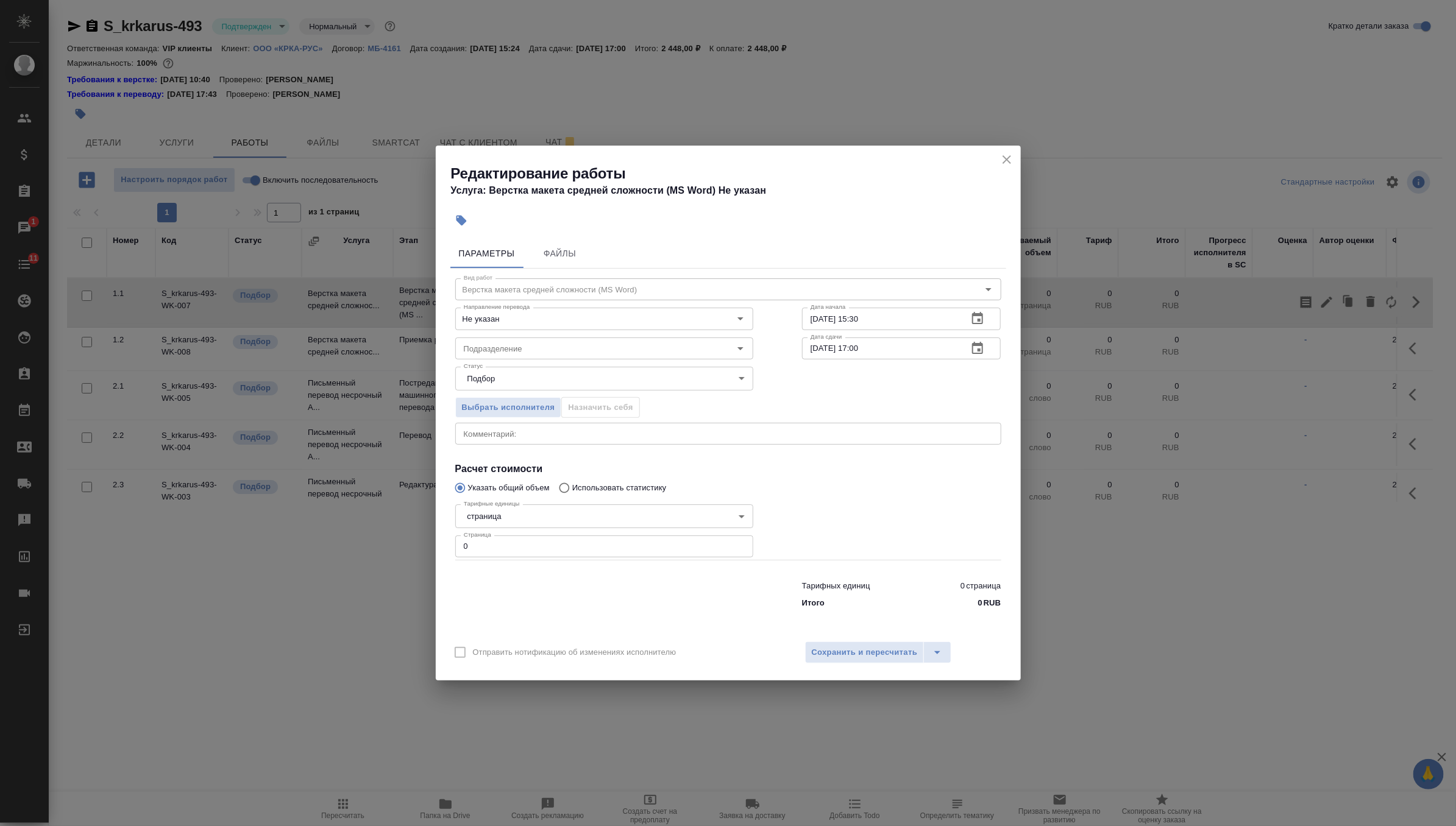
click at [568, 546] on input "0" at bounding box center [604, 546] width 298 height 22
type input "9"
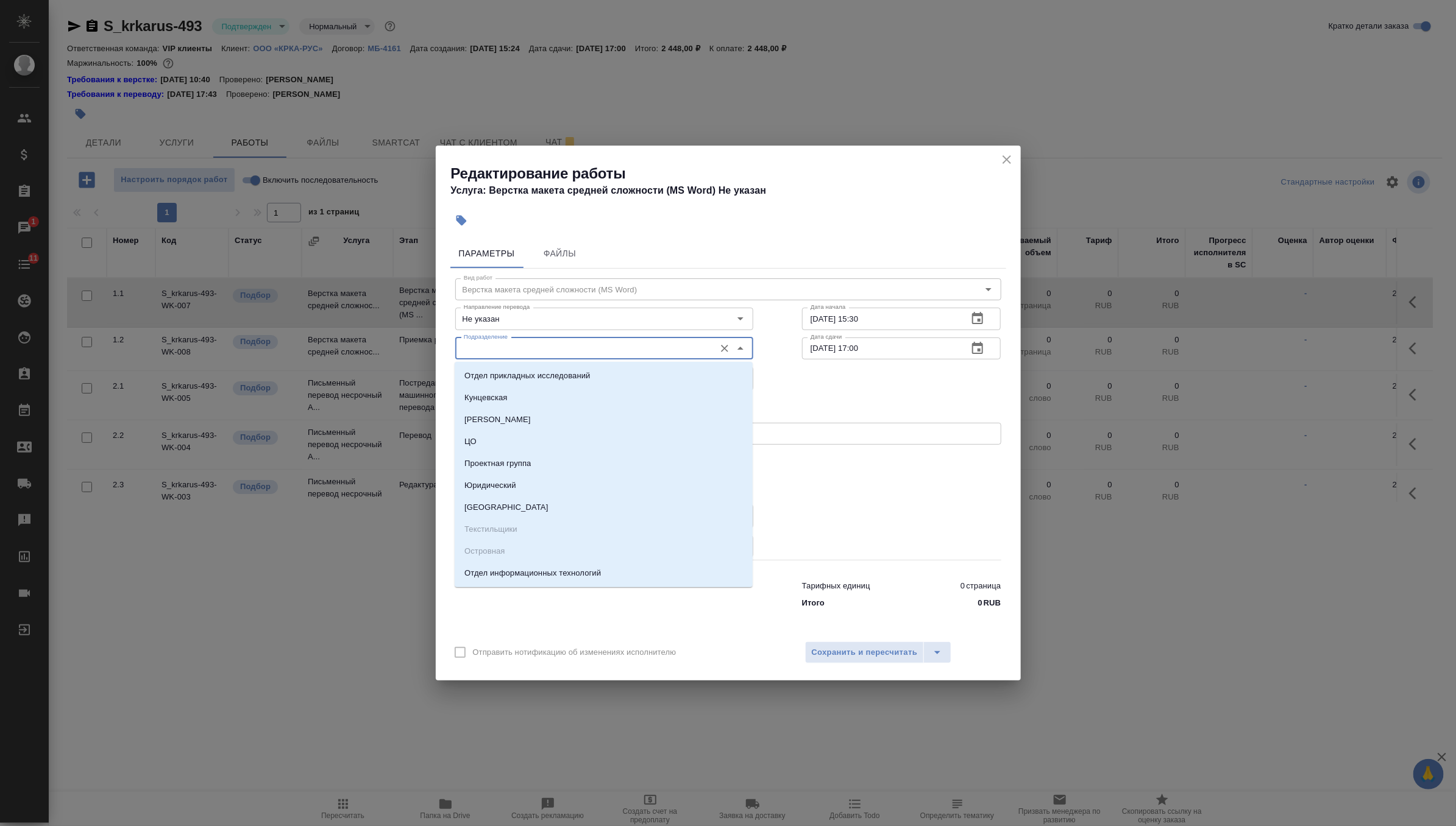
click at [553, 352] on input "Подразделение" at bounding box center [584, 348] width 250 height 14
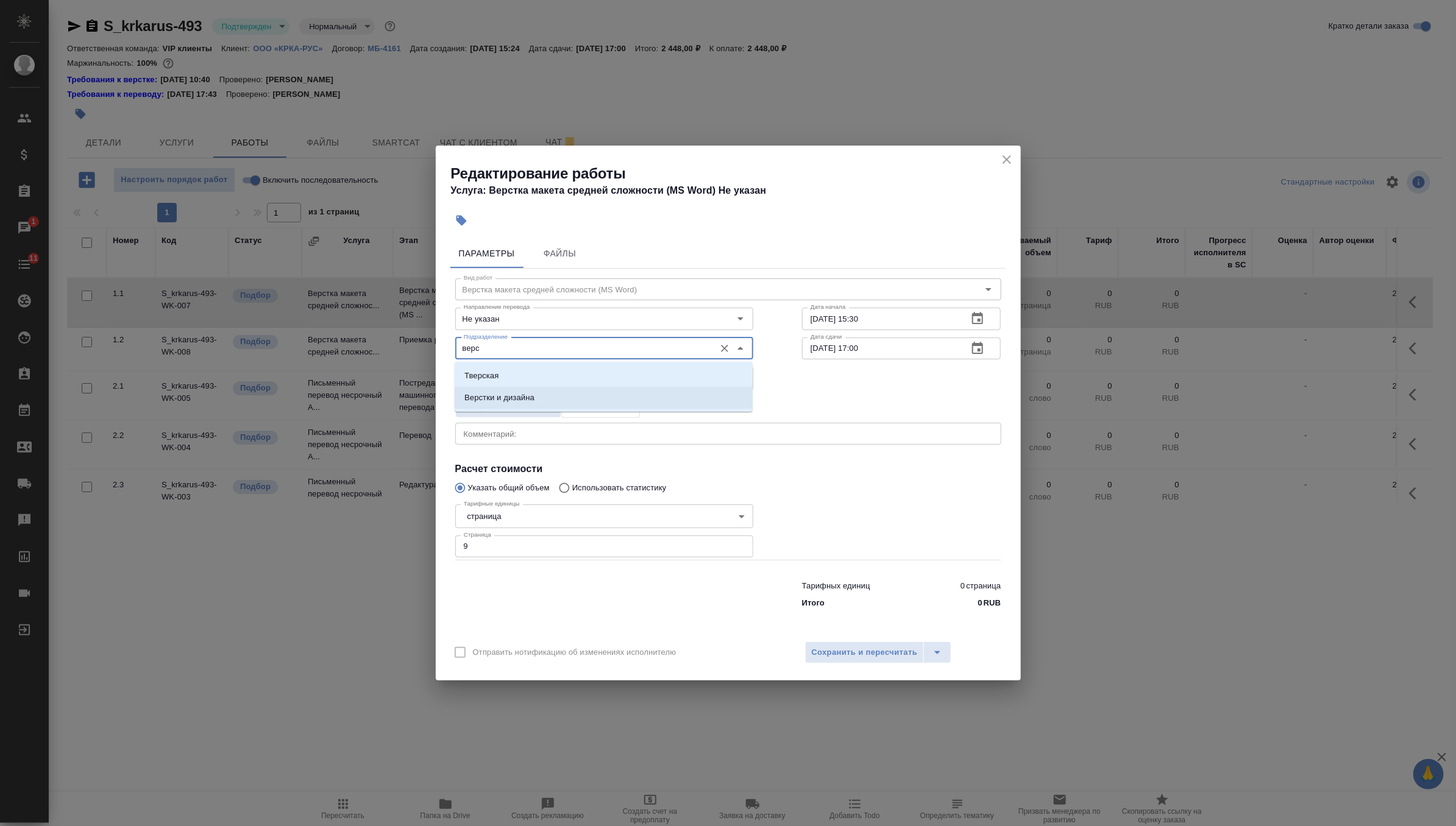
click at [553, 394] on li "Верстки и дизайна" at bounding box center [603, 397] width 298 height 22
type input "Верстки и дизайна"
click at [990, 314] on button "button" at bounding box center [977, 318] width 29 height 29
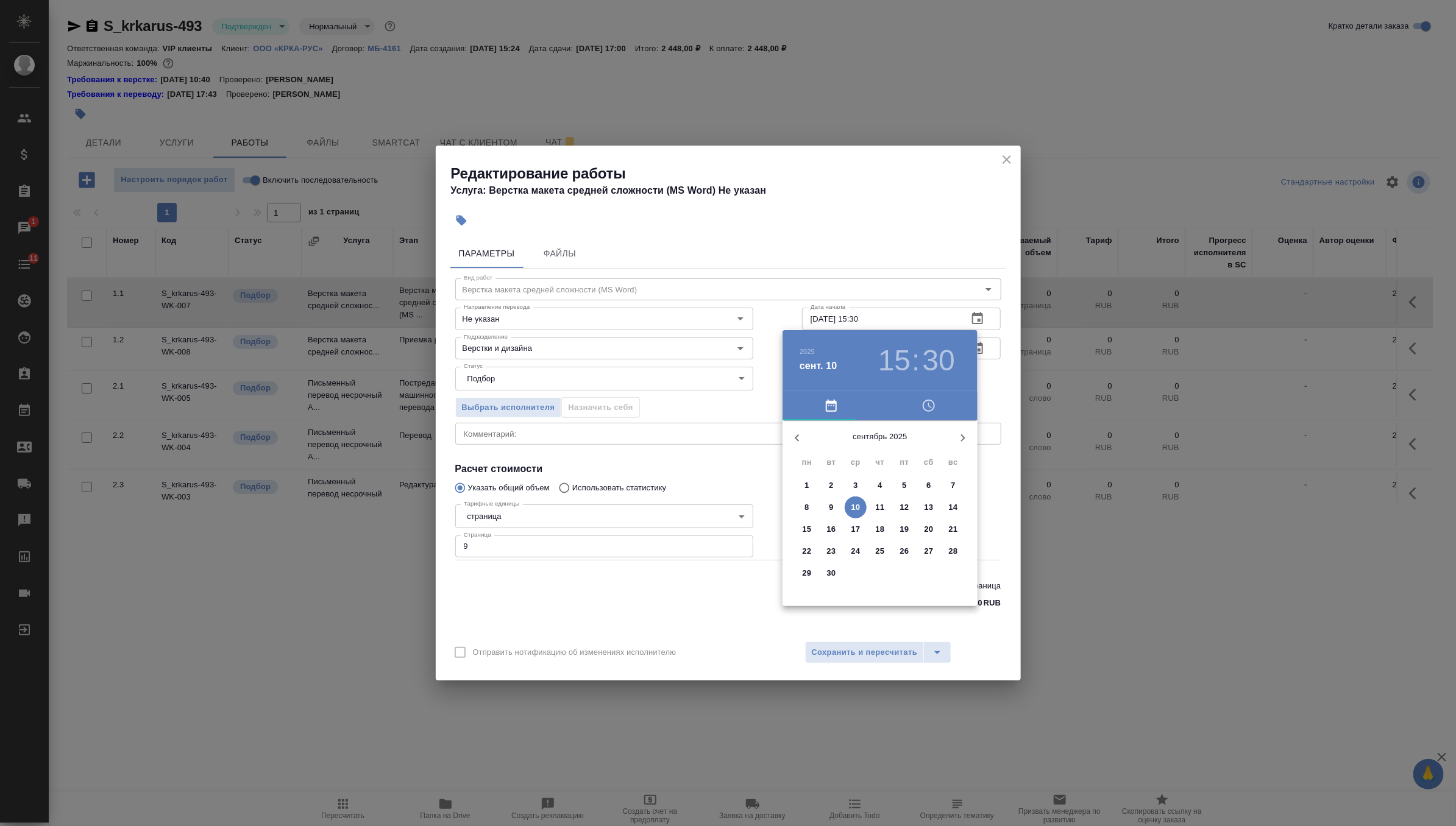
click at [855, 506] on p "10" at bounding box center [856, 507] width 9 height 12
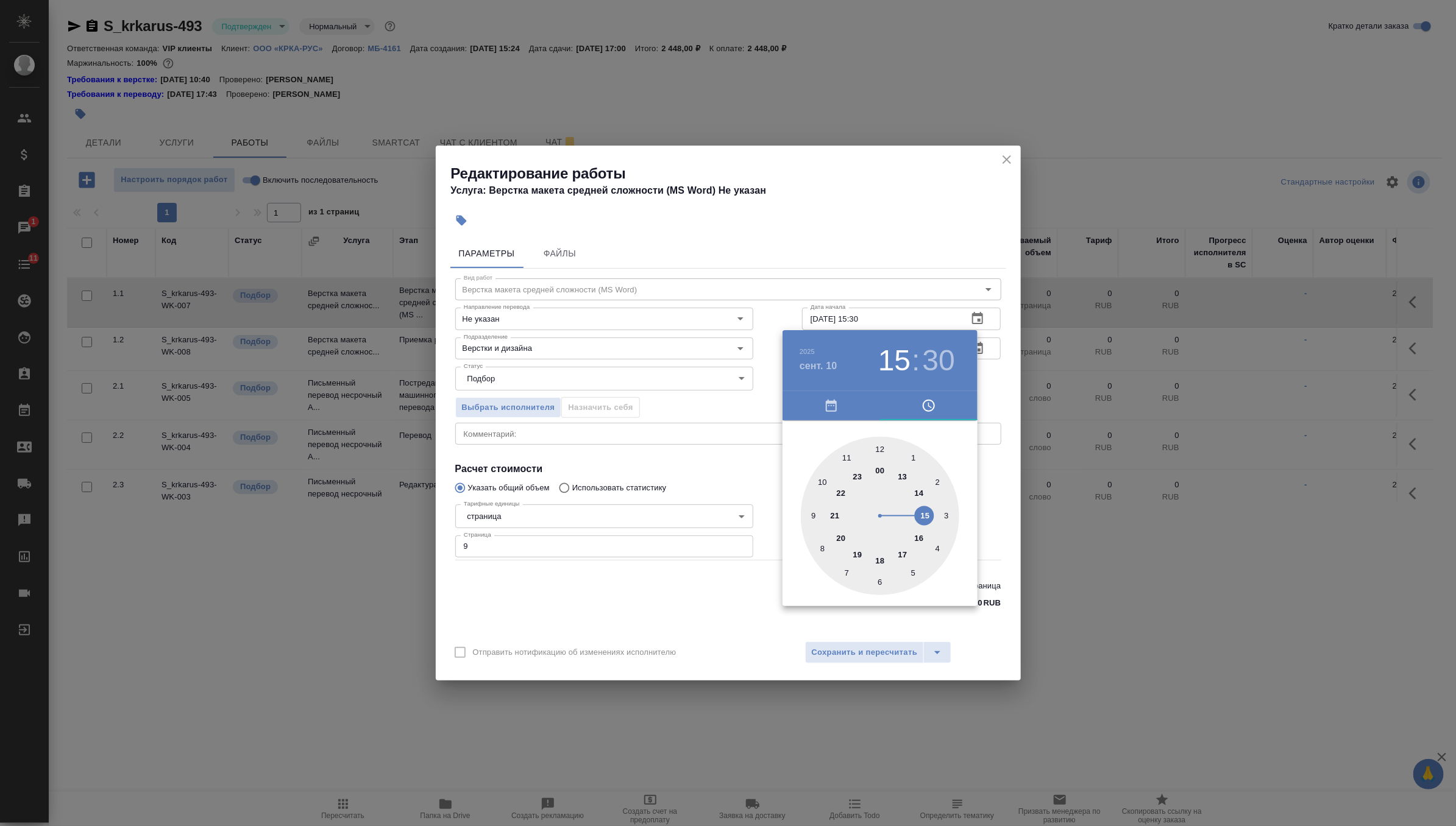
click at [918, 539] on div at bounding box center [880, 515] width 158 height 158
click at [936, 549] on div at bounding box center [880, 515] width 158 height 158
type input "10.09.2025 16:20"
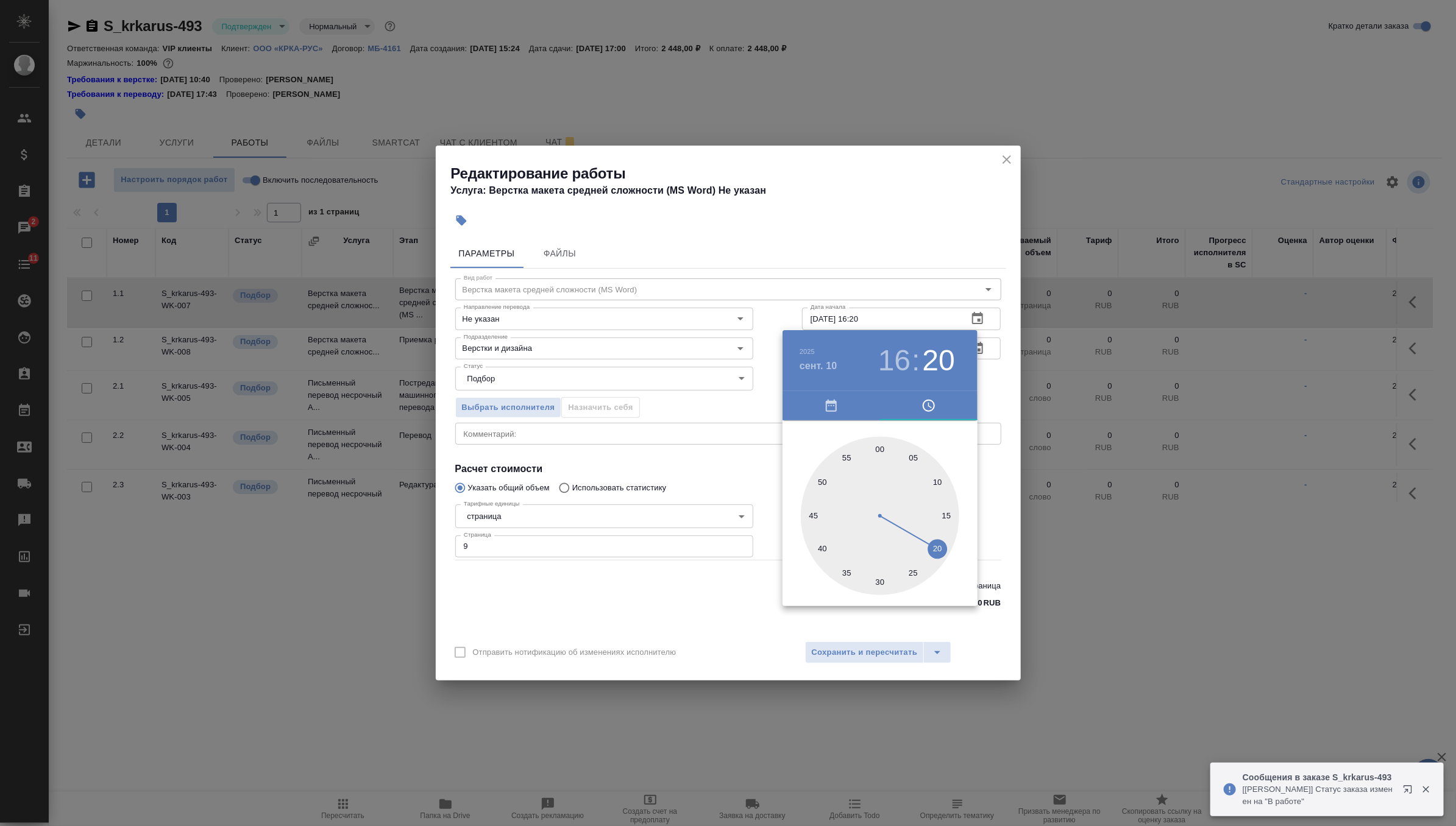
click at [987, 396] on div at bounding box center [728, 413] width 1456 height 826
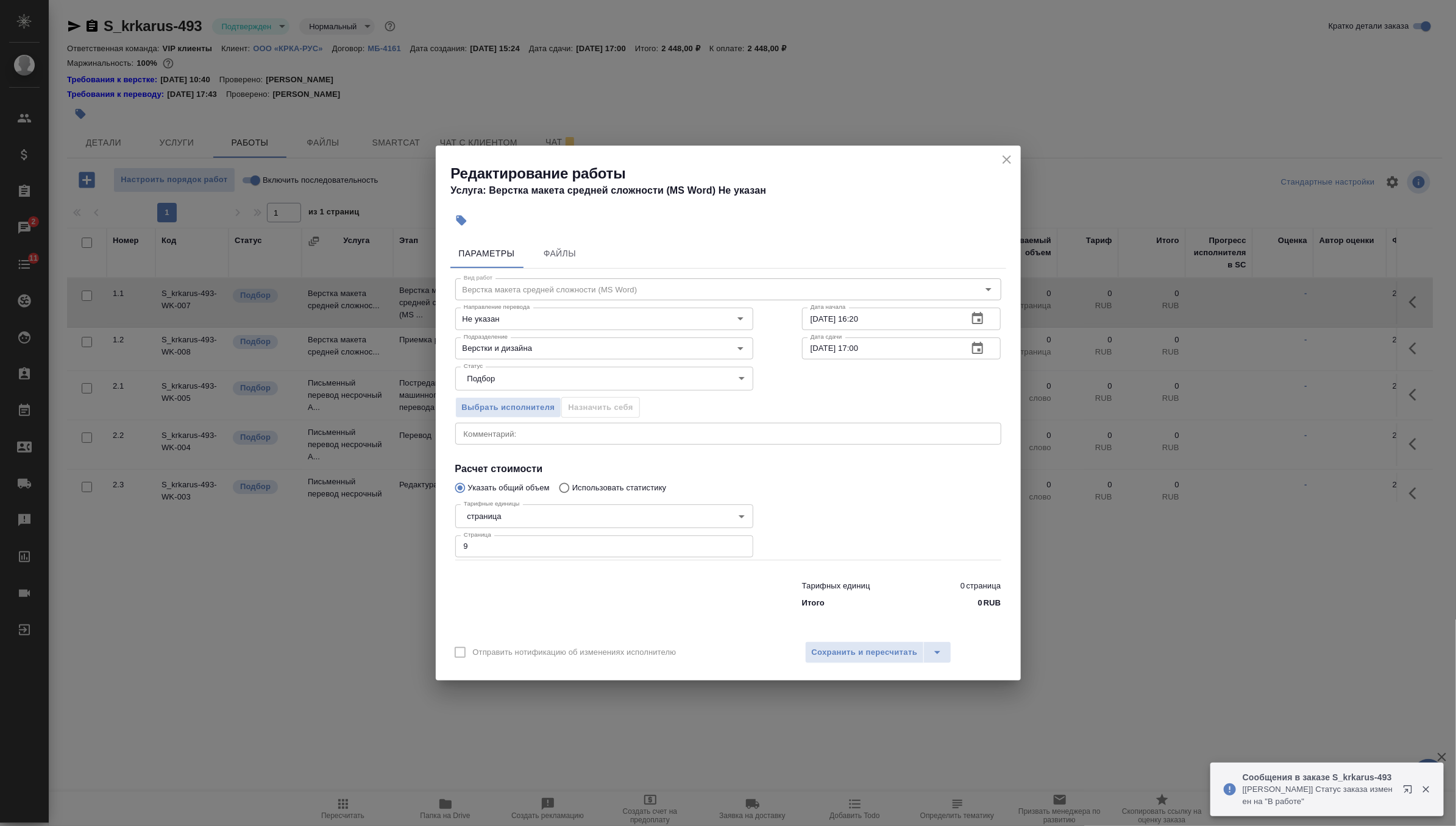
click at [980, 350] on icon "button" at bounding box center [978, 347] width 11 height 12
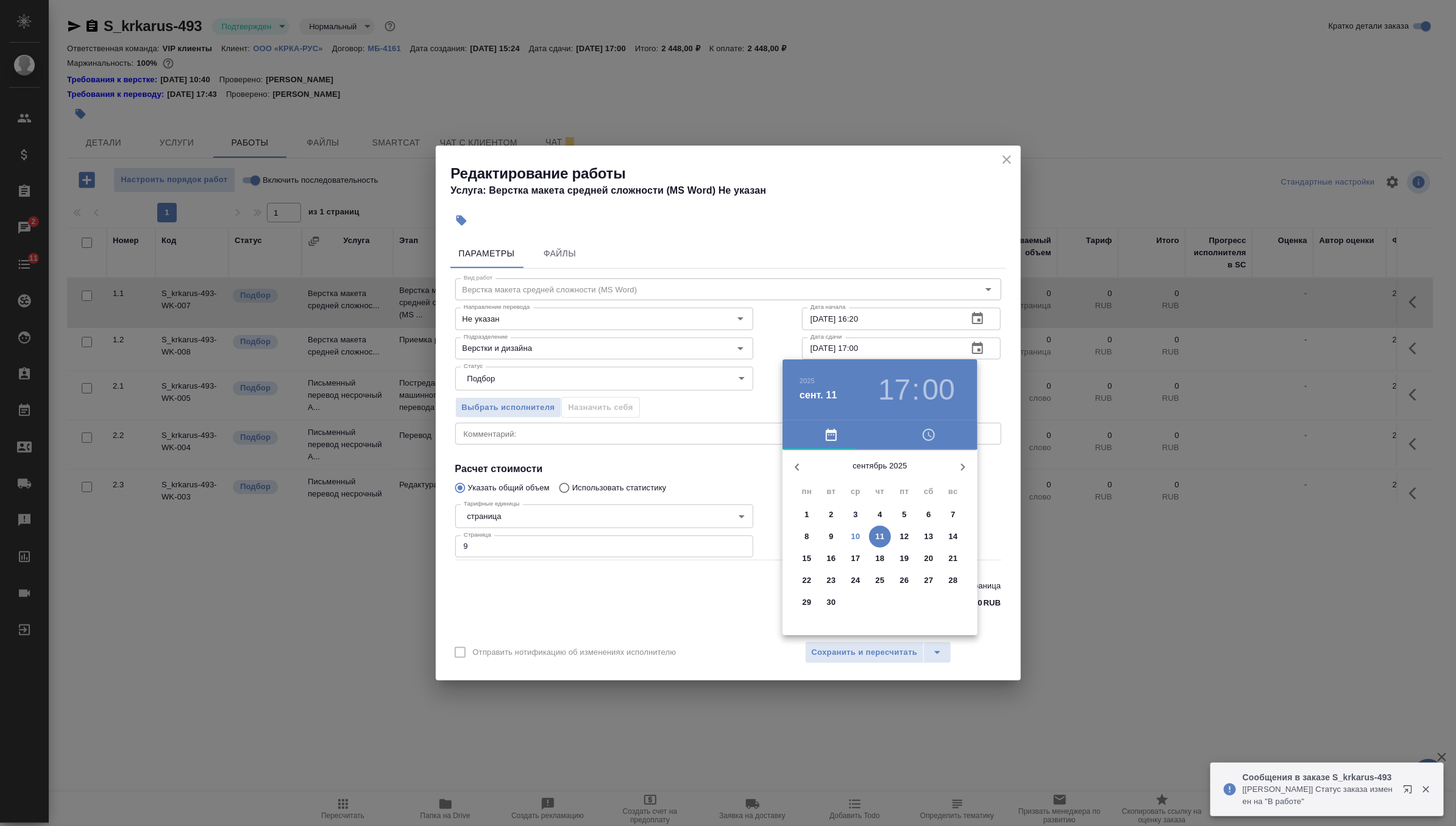
click at [855, 539] on p "10" at bounding box center [856, 536] width 9 height 12
type input "10.09.2025 18:00"
click at [878, 591] on div at bounding box center [880, 545] width 158 height 158
click at [990, 407] on div at bounding box center [728, 413] width 1456 height 826
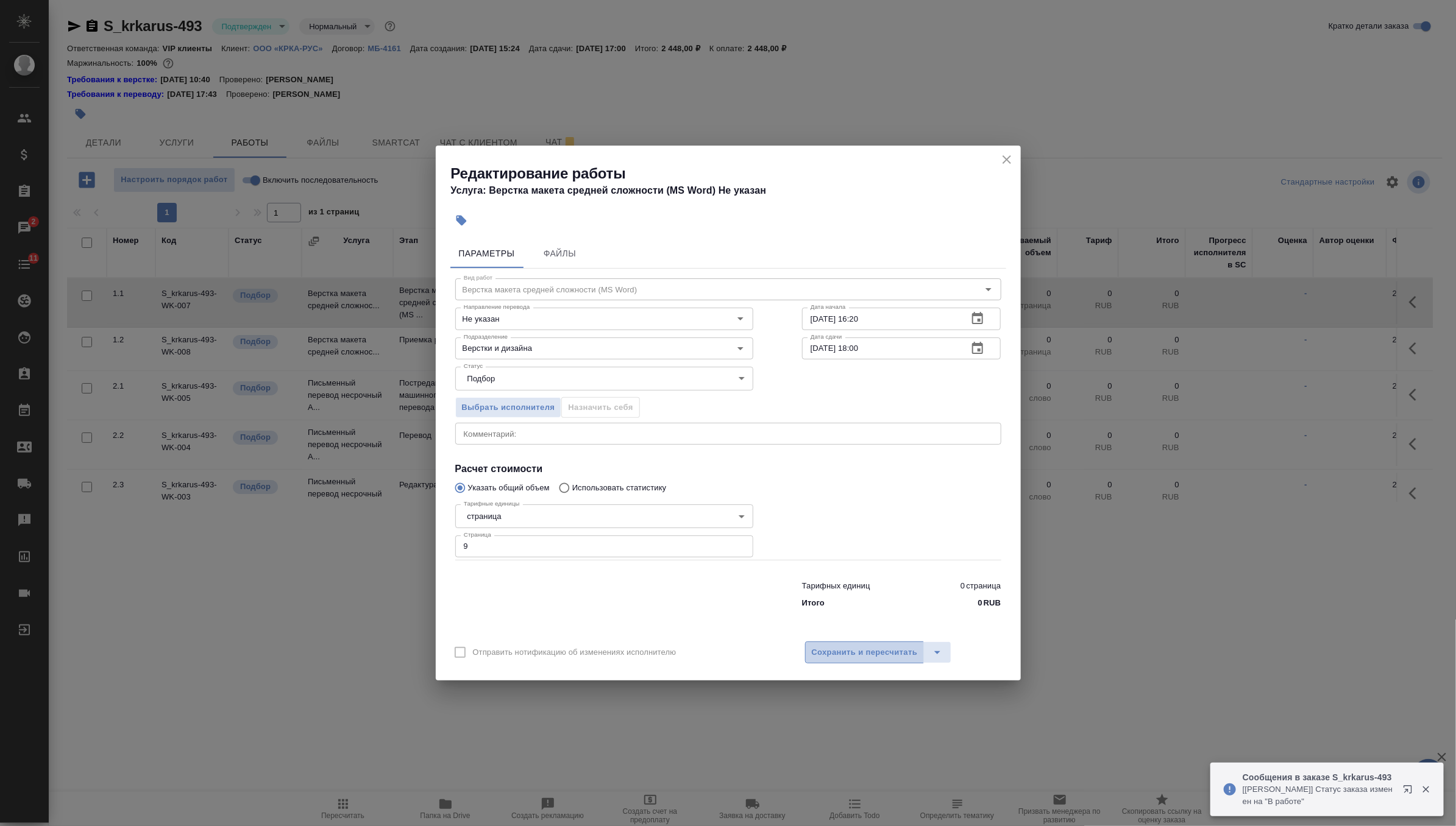
click at [888, 646] on span "Сохранить и пересчитать" at bounding box center [865, 652] width 106 height 14
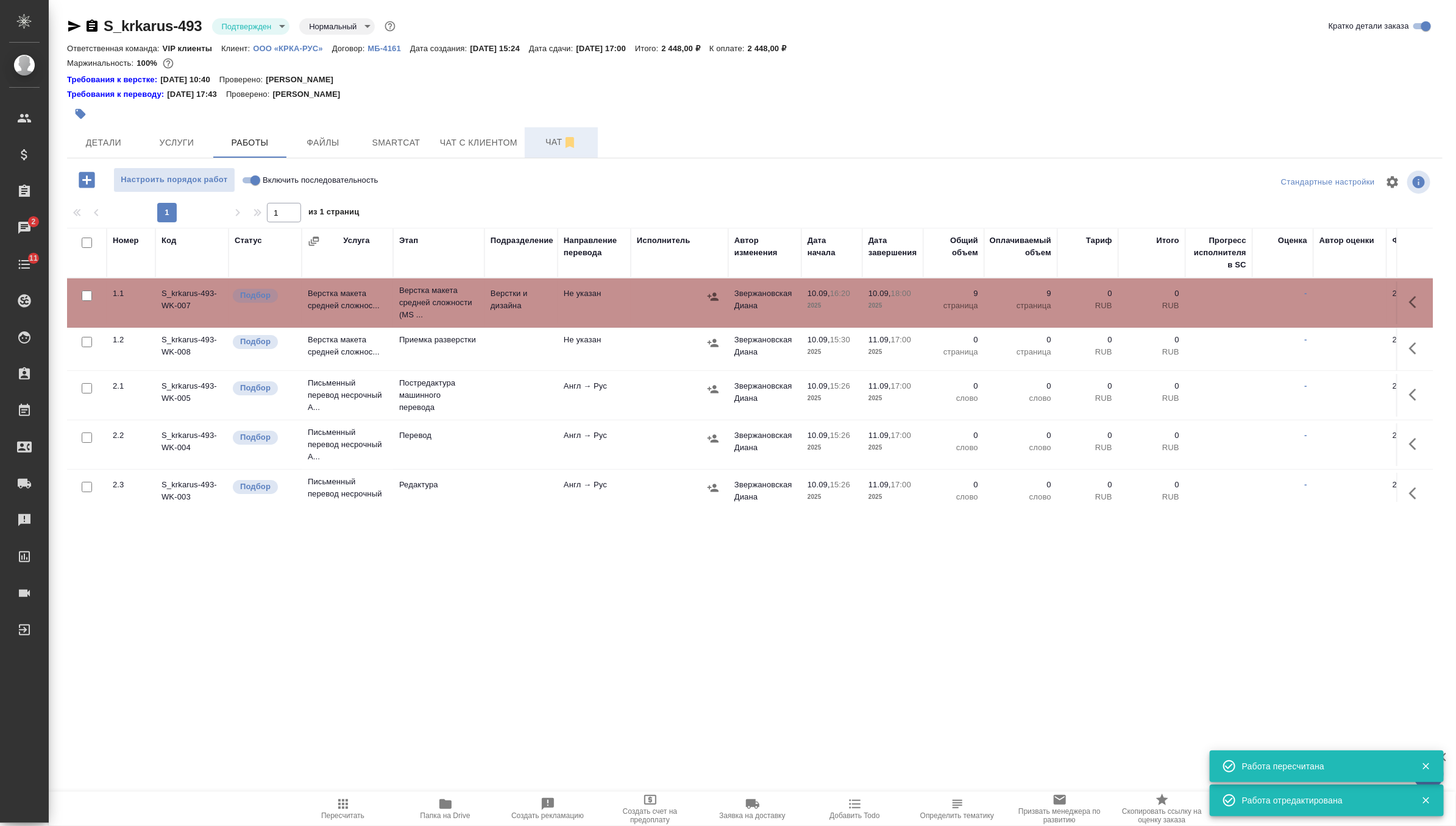
click at [551, 134] on span "Чат" at bounding box center [561, 142] width 59 height 15
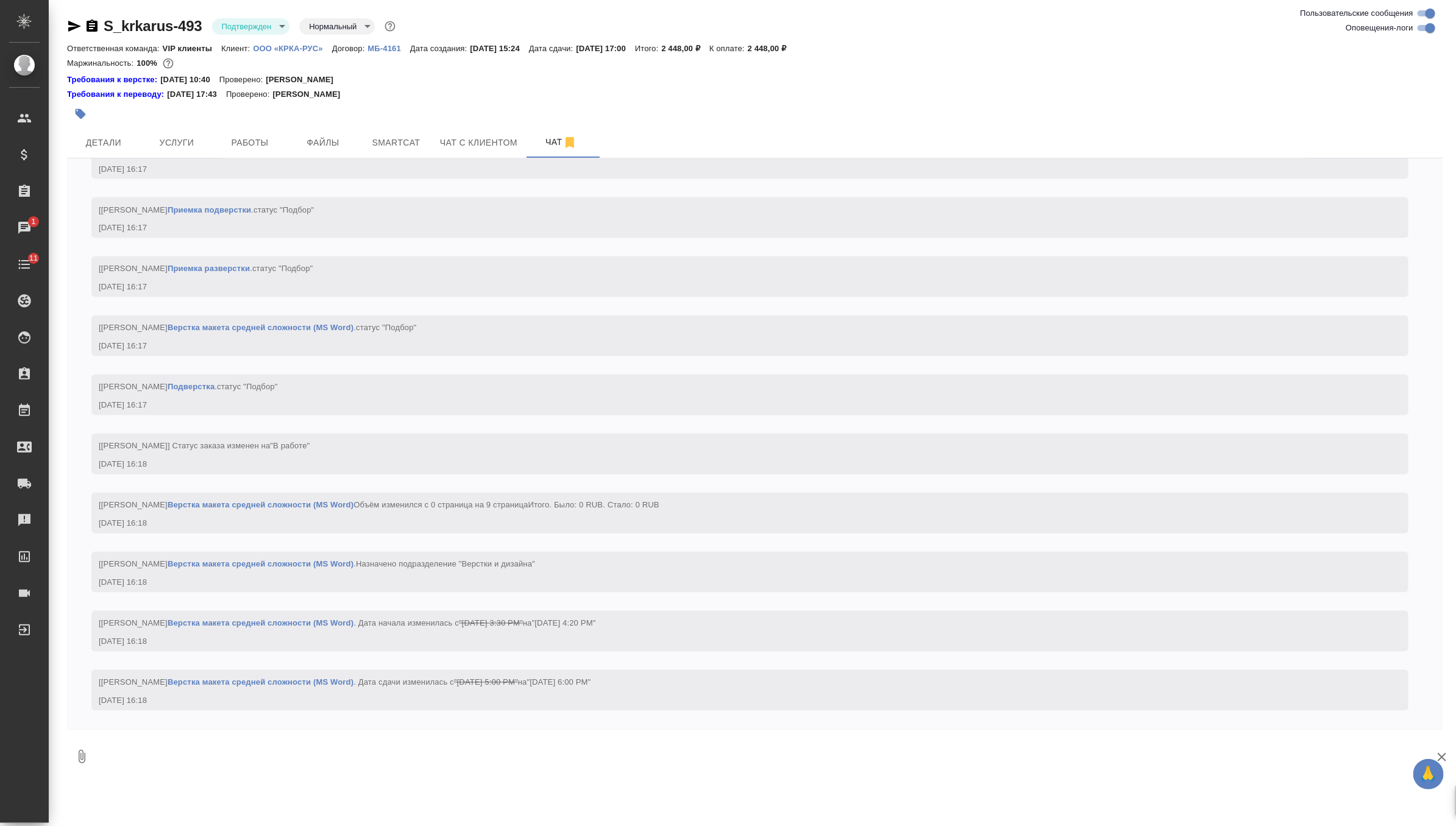
scroll to position [1456, 0]
click at [115, 147] on span "Детали" at bounding box center [104, 142] width 59 height 15
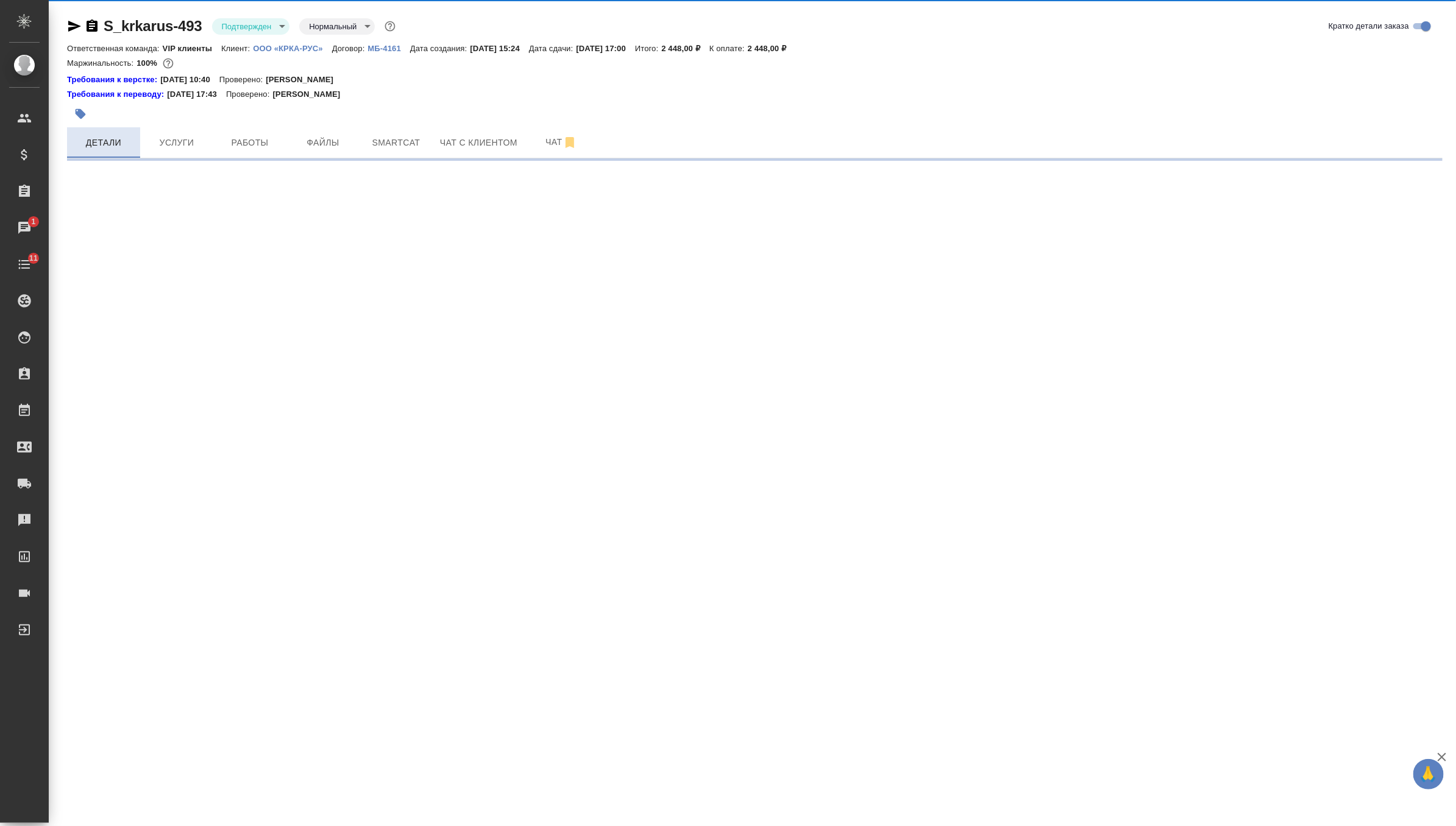
select select "RU"
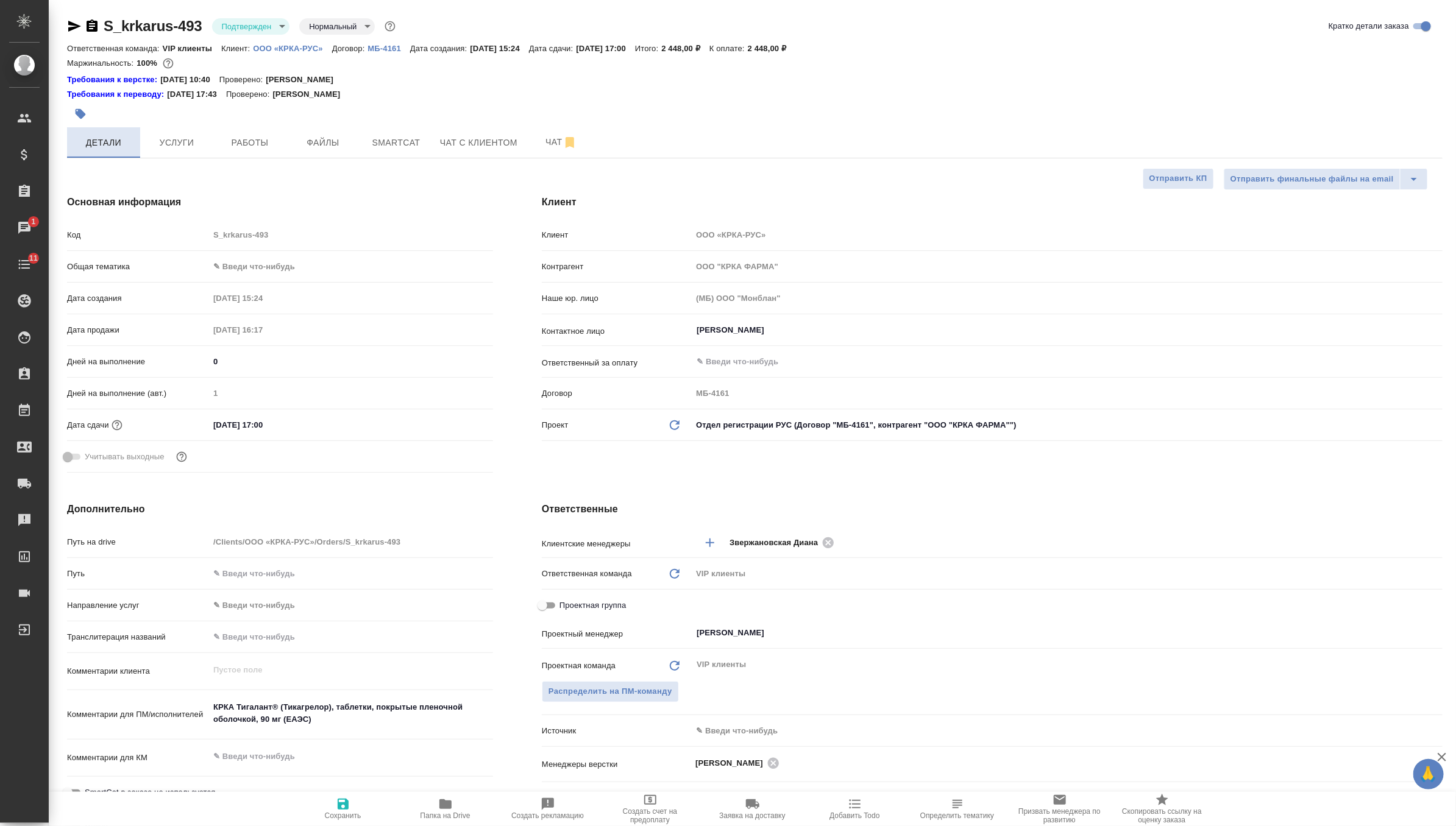
type textarea "x"
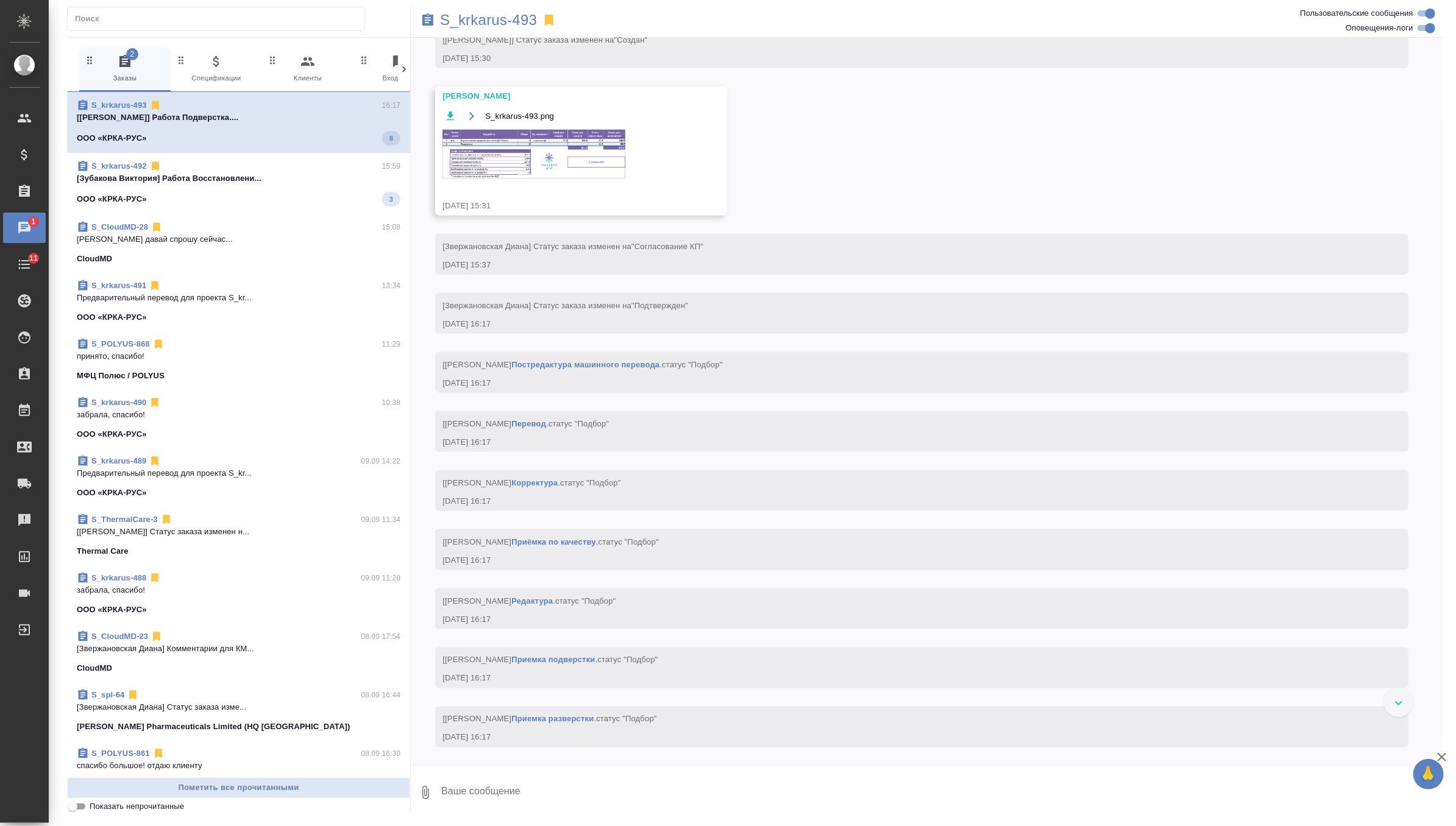
scroll to position [769, 0]
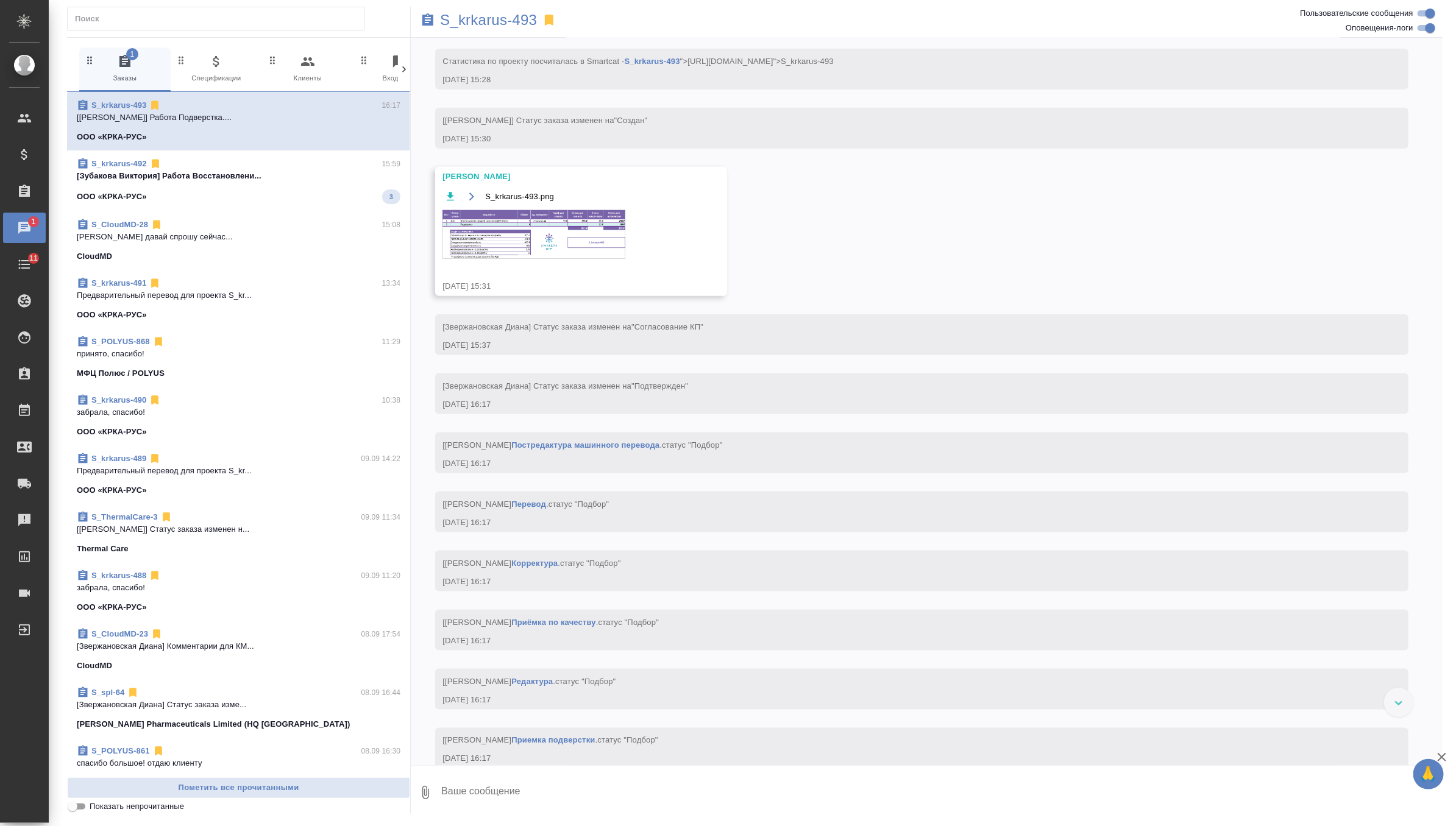
click at [517, 259] on img at bounding box center [534, 234] width 183 height 49
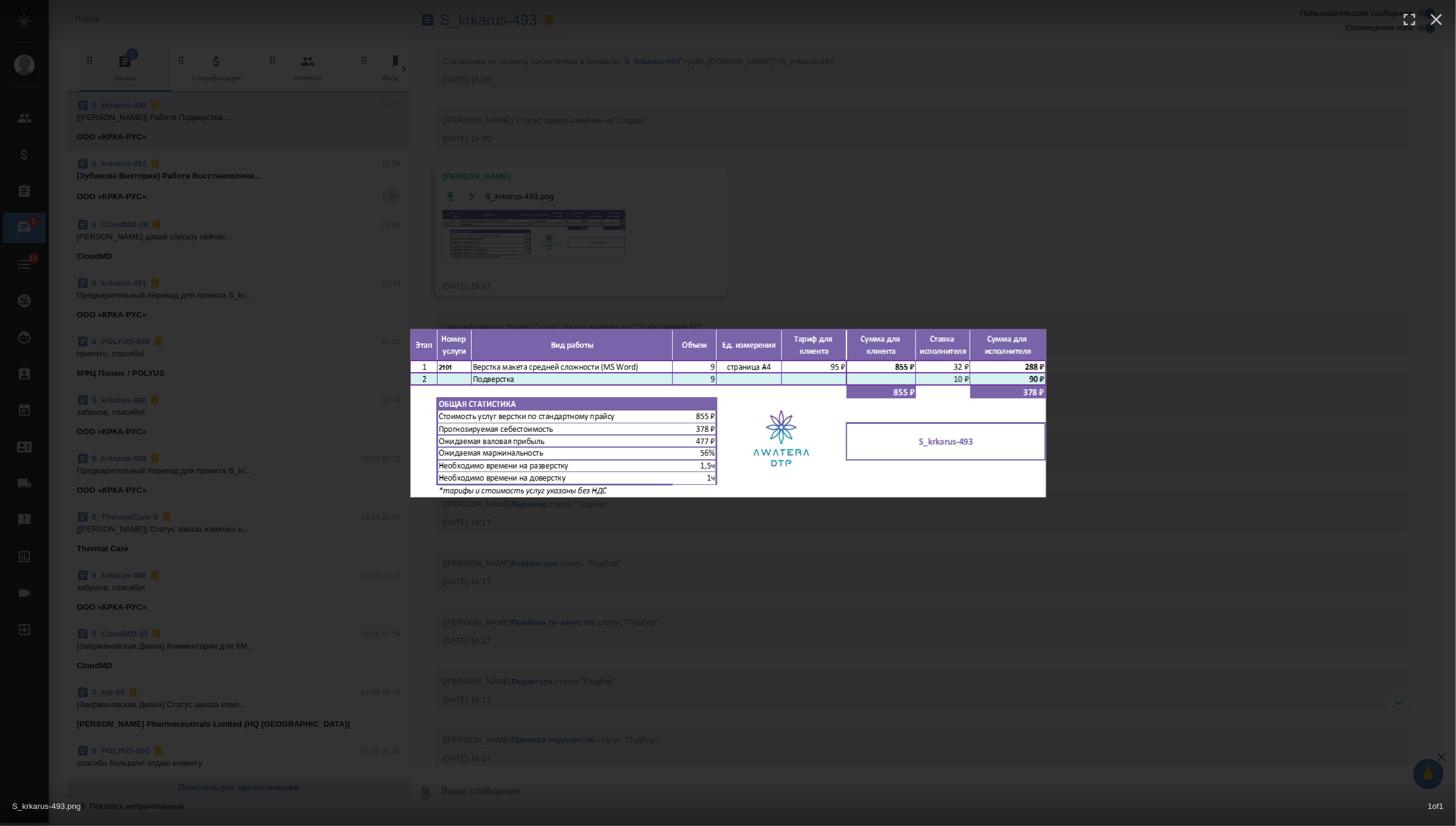
click at [802, 231] on div "S_krkarus-493.png 1 of 1" at bounding box center [728, 413] width 1456 height 826
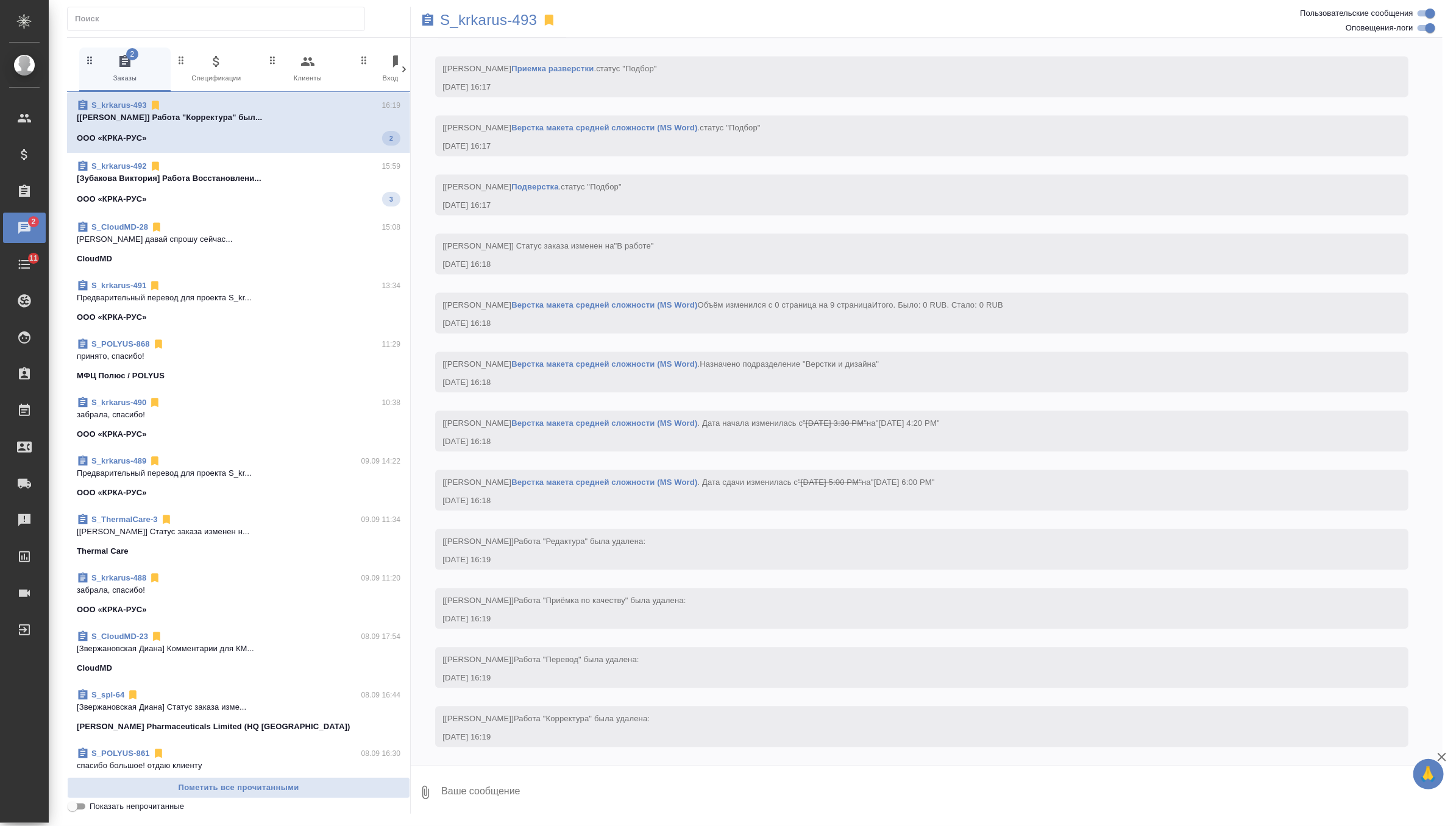
scroll to position [1548, 0]
click at [276, 192] on div "ООО «КРКА-РУС» 3" at bounding box center [239, 196] width 324 height 14
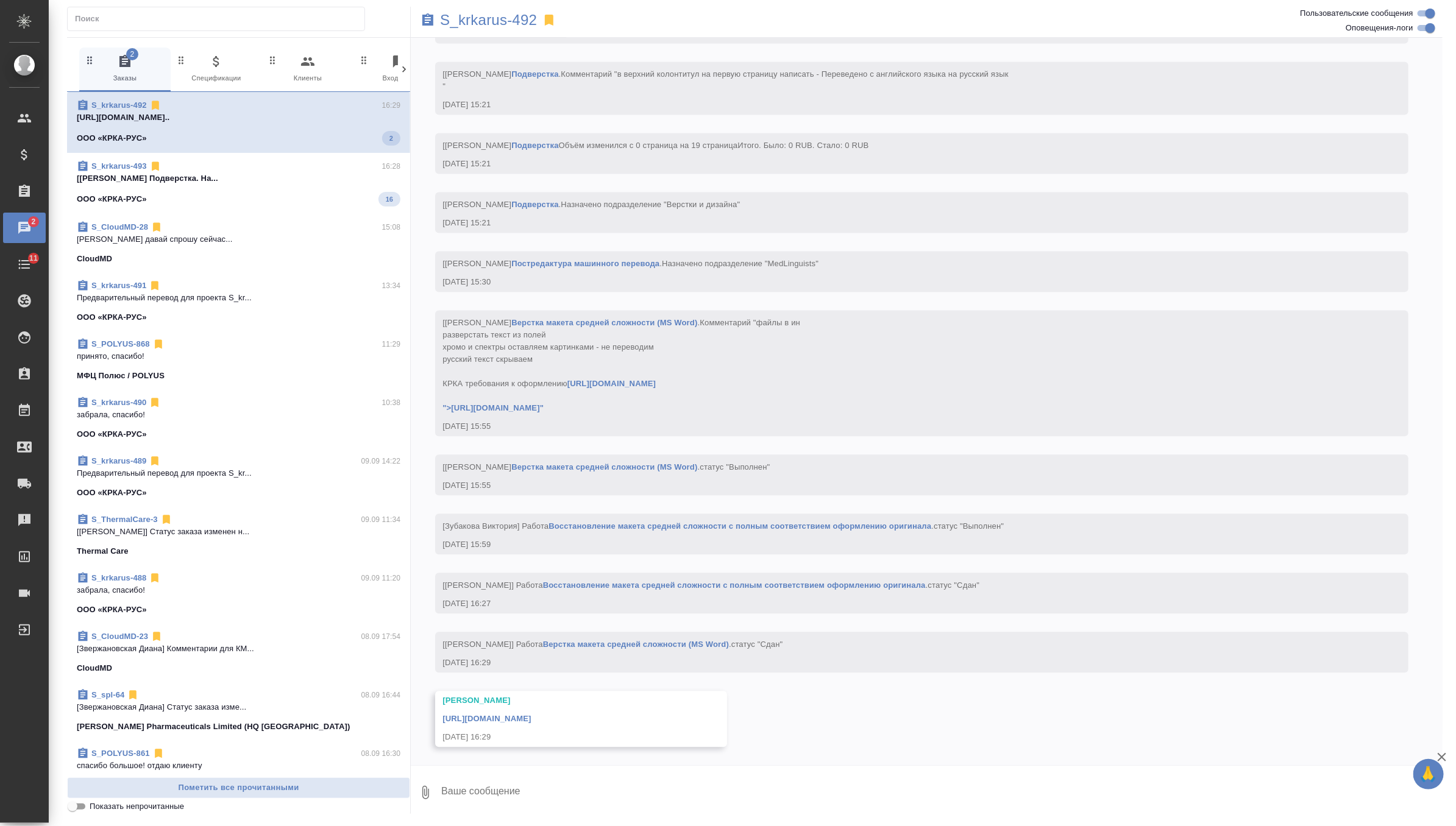
scroll to position [4544, 0]
click at [294, 190] on div "ООО «КРКА-РУС» 16" at bounding box center [239, 196] width 324 height 14
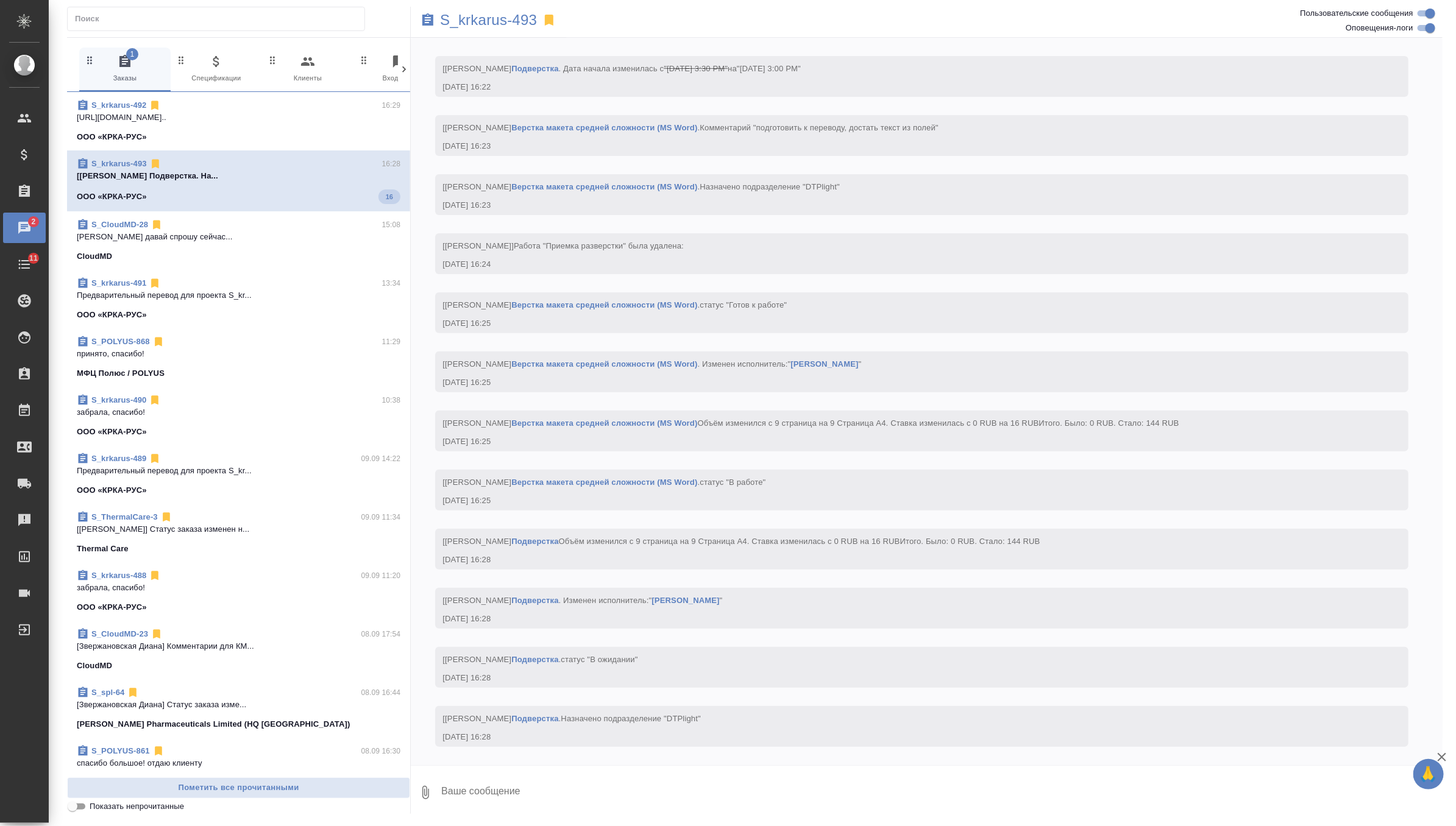
scroll to position [3123, 0]
click at [295, 98] on div "S_krkarus-492 16:38 [Заборова Александра] Работа Подверстка.... ООО «КРКА-РУС» …" at bounding box center [238, 122] width 343 height 61
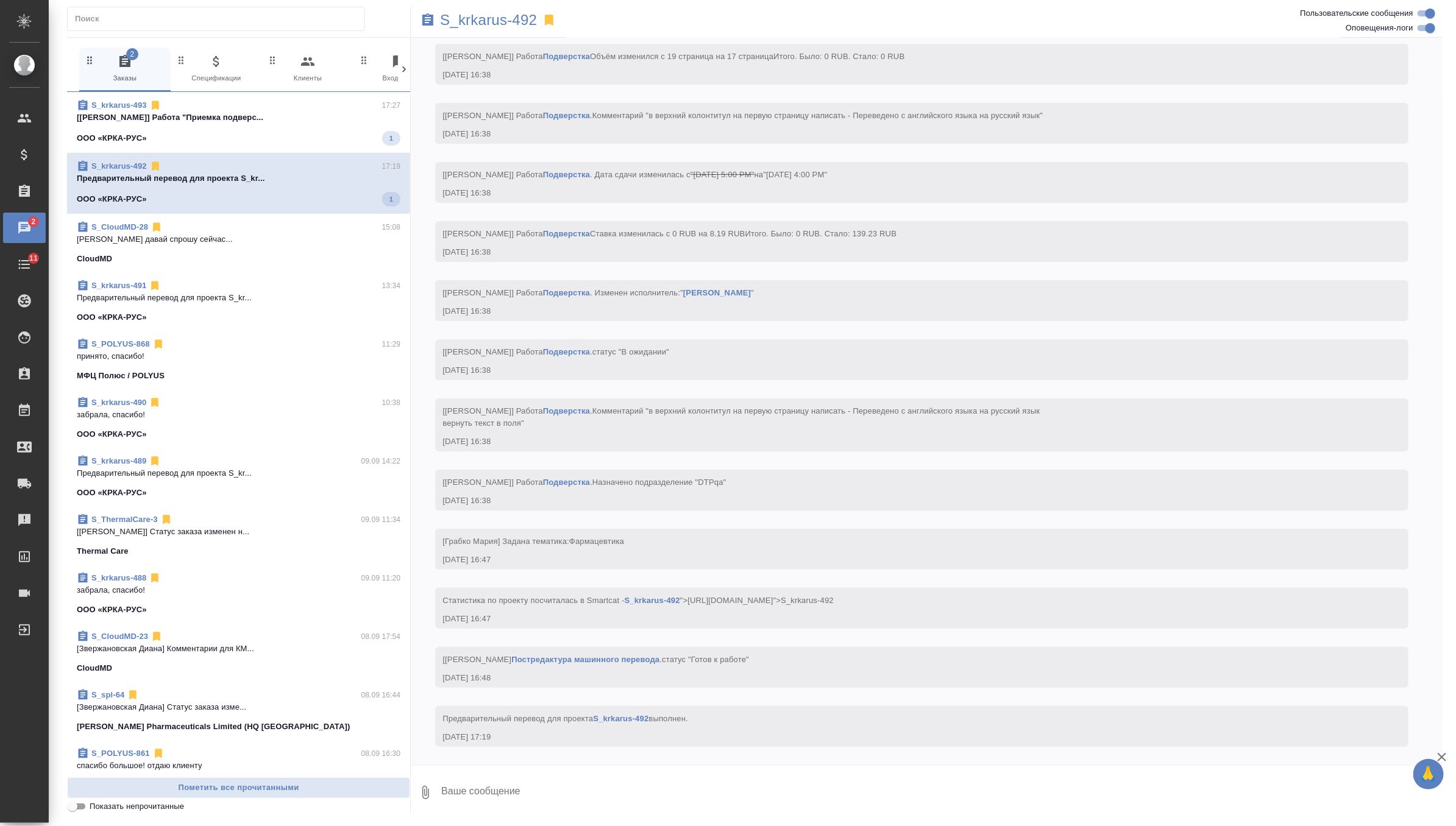
scroll to position [5846, 0]
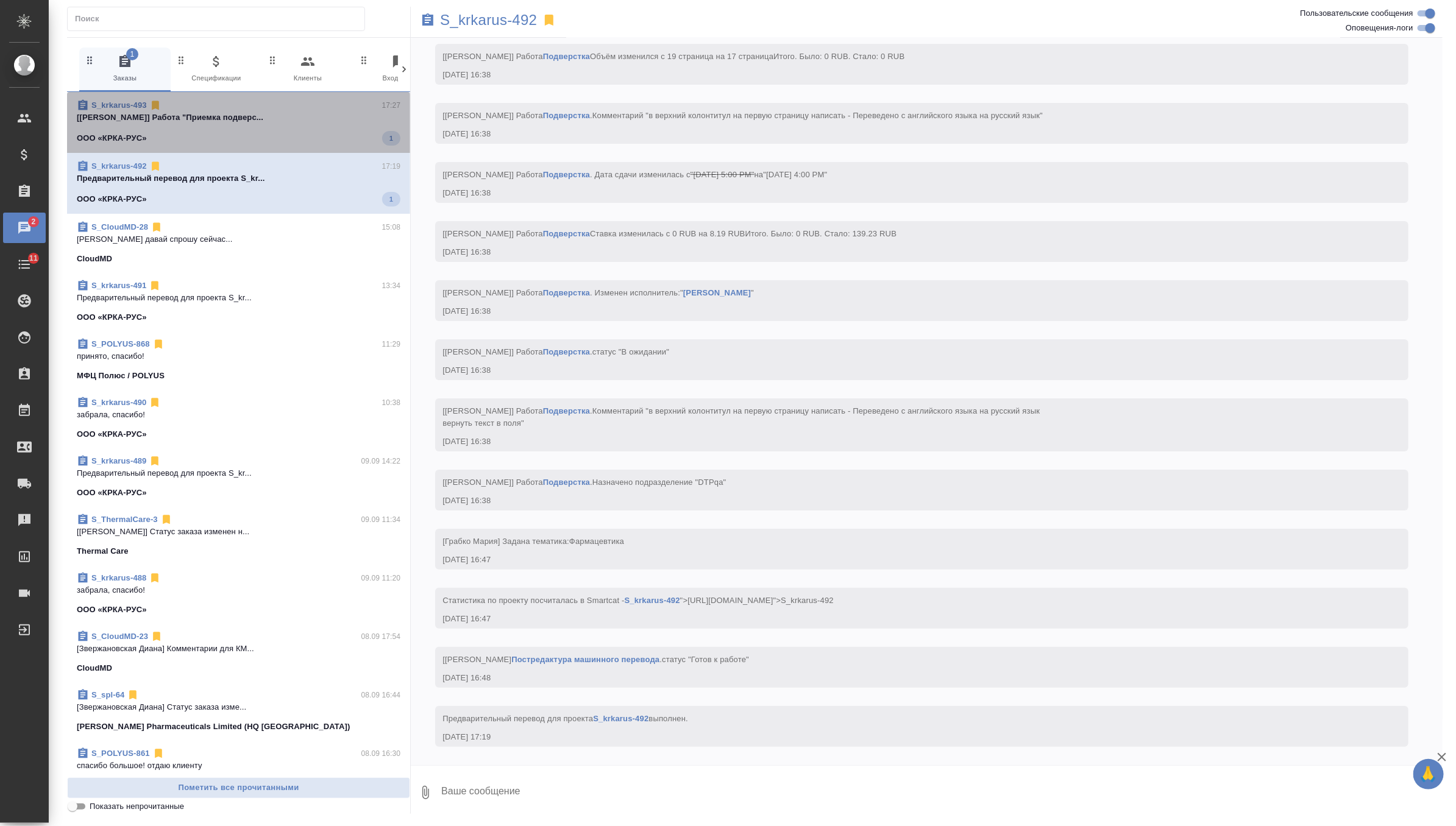
click at [320, 119] on p "[[PERSON_NAME]] Работа "Приемка подверс..." at bounding box center [239, 117] width 324 height 12
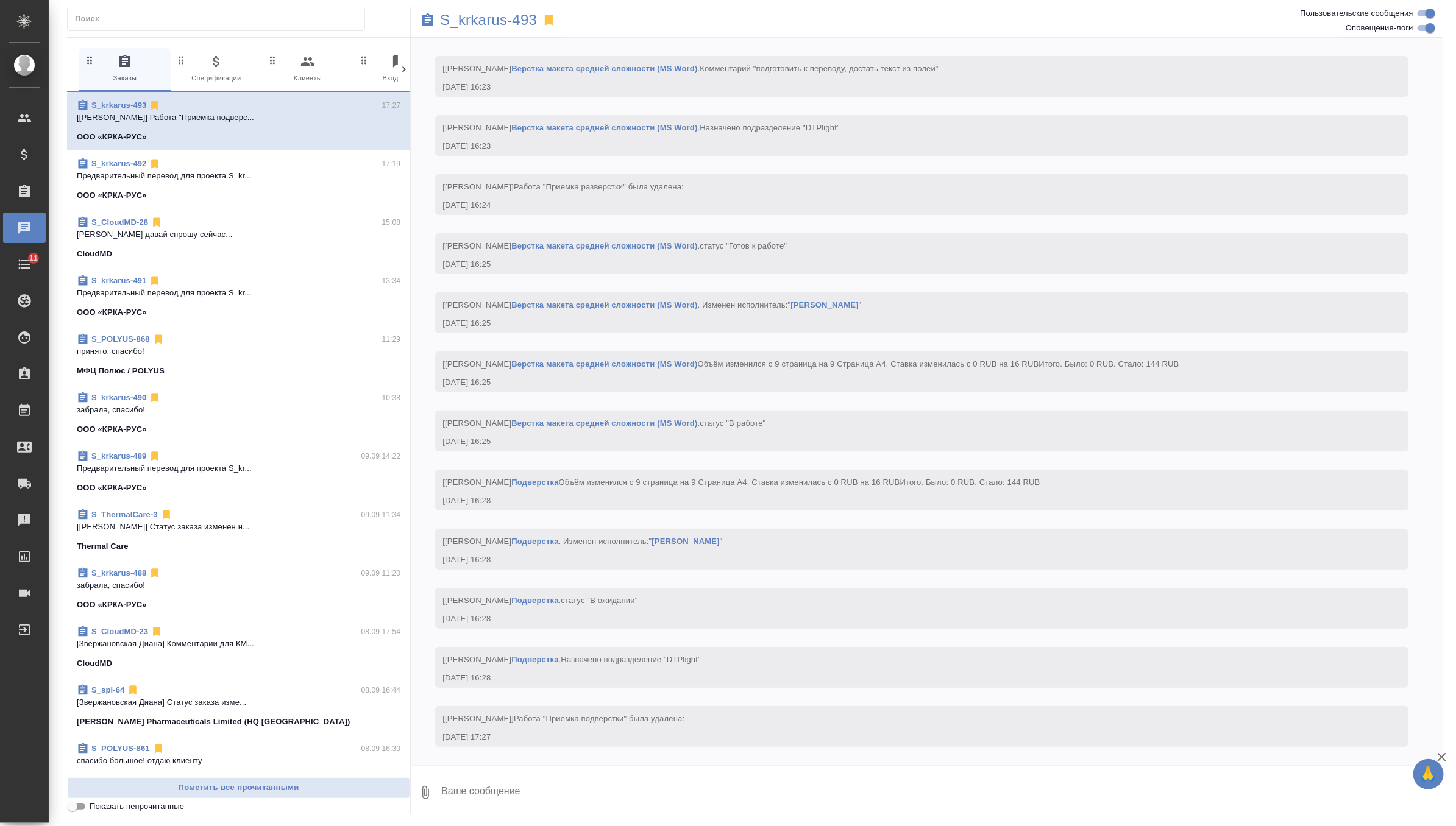
scroll to position [3182, 0]
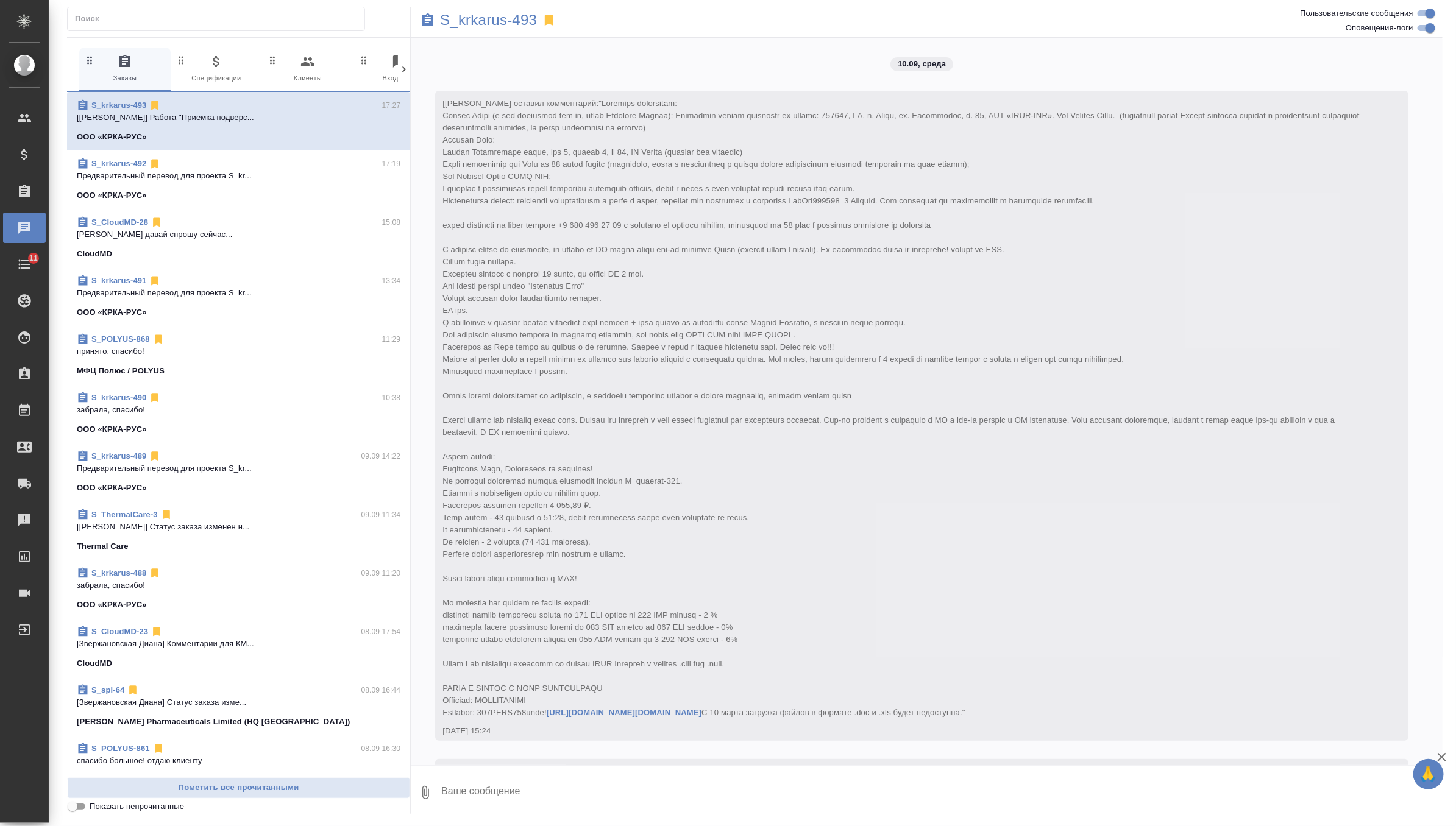
scroll to position [3182, 0]
